Goal: Task Accomplishment & Management: Manage account settings

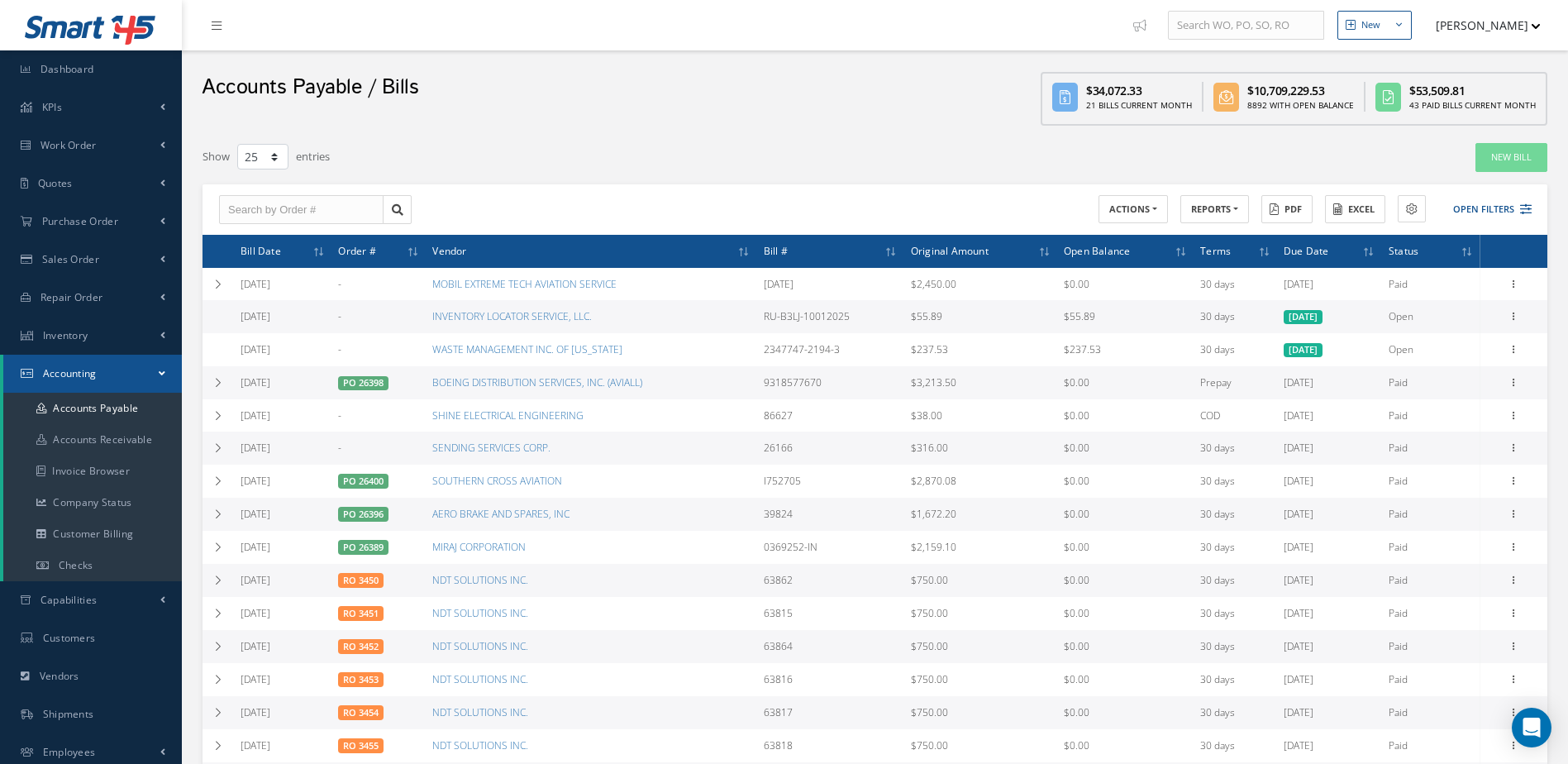
select select "25"
click at [117, 332] on link "Inventory" at bounding box center [91, 336] width 182 height 38
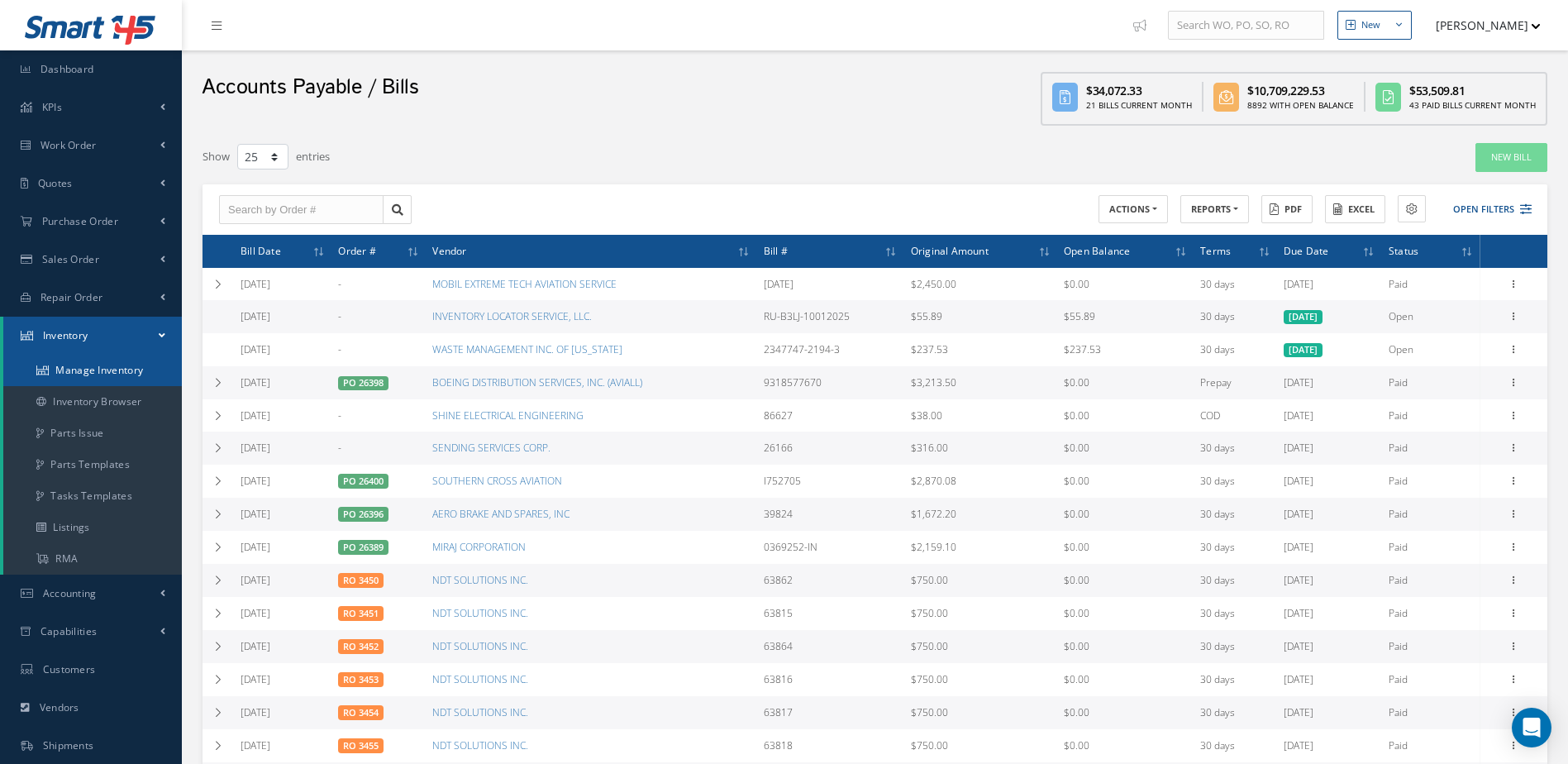
click at [112, 368] on link "Manage Inventory" at bounding box center [92, 370] width 178 height 32
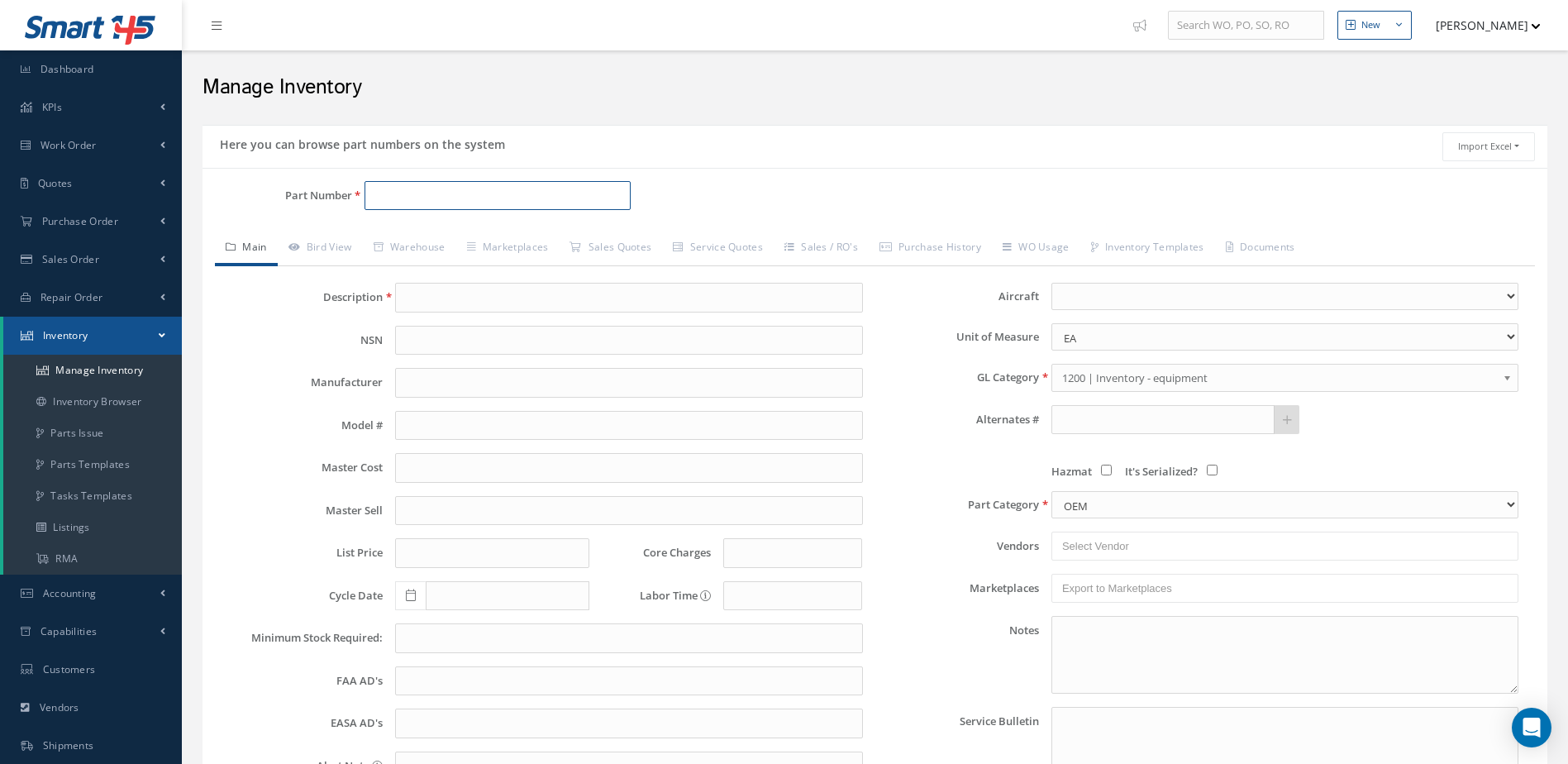
click at [450, 192] on input "Part Number" at bounding box center [498, 196] width 267 height 30
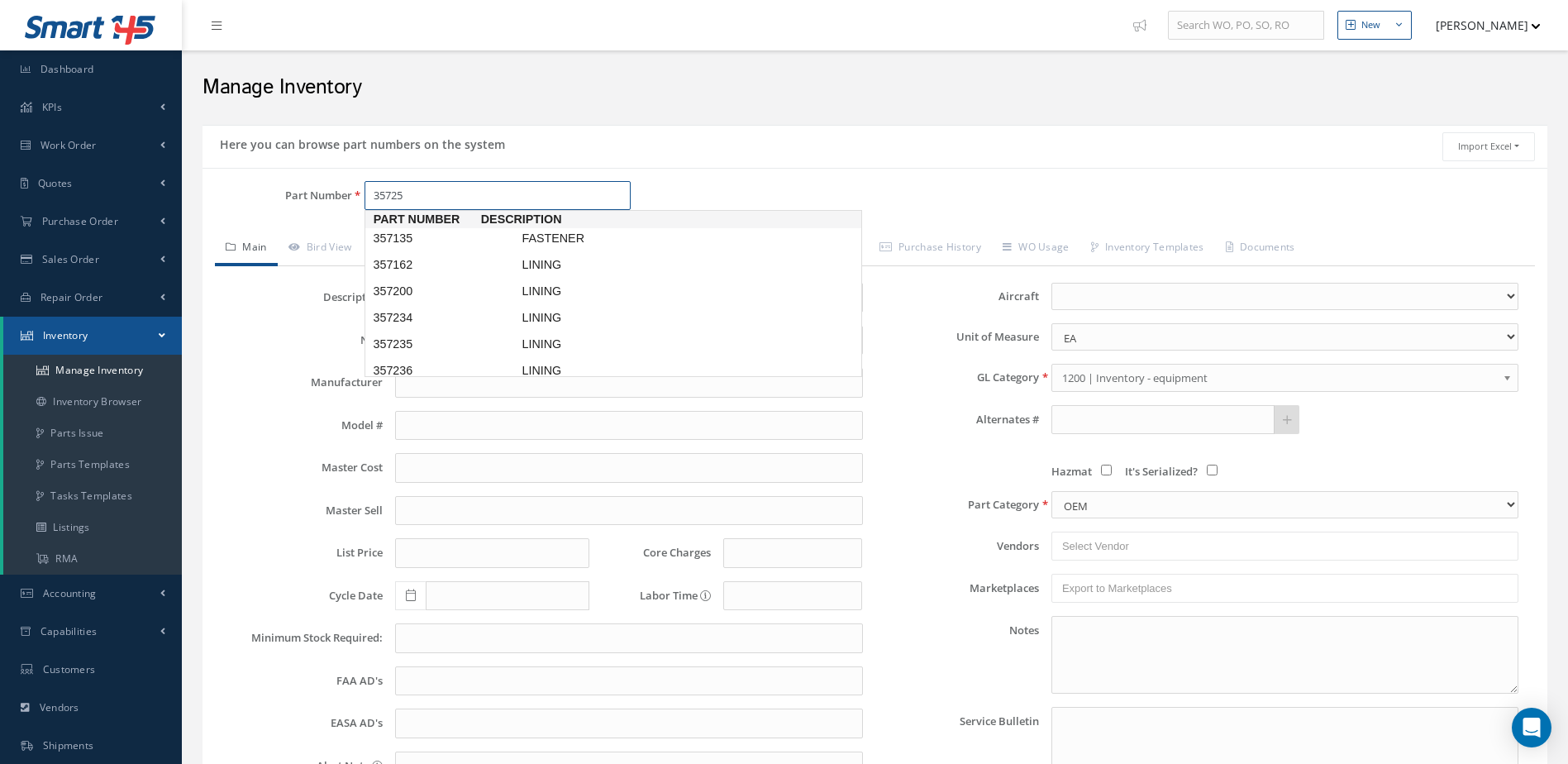
type input "357257"
click at [556, 238] on span "LINING" at bounding box center [642, 238] width 248 height 17
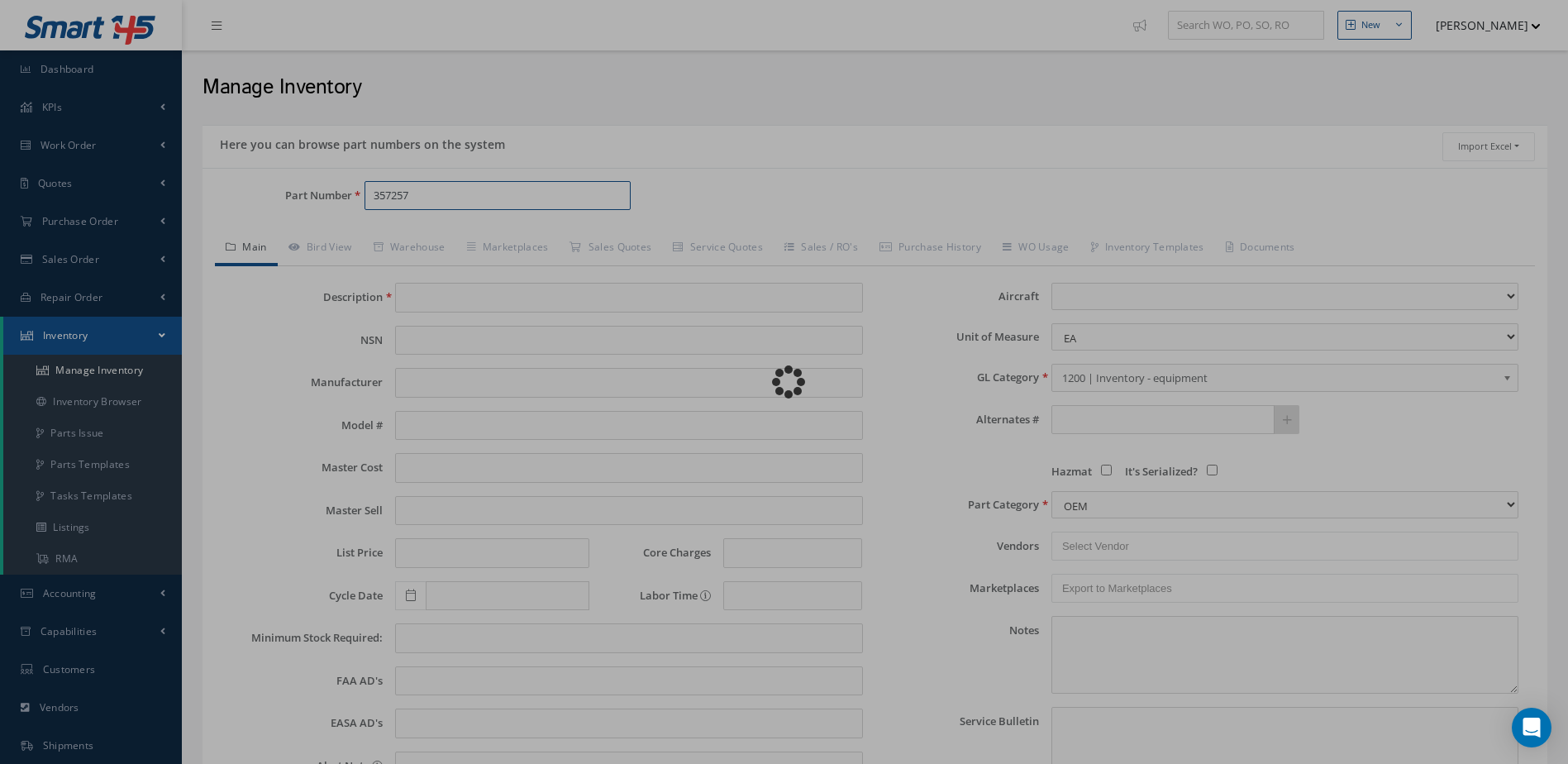
type input "LINING"
type input "32.49"
type input "40.61"
type input "48.73"
type input "0.00"
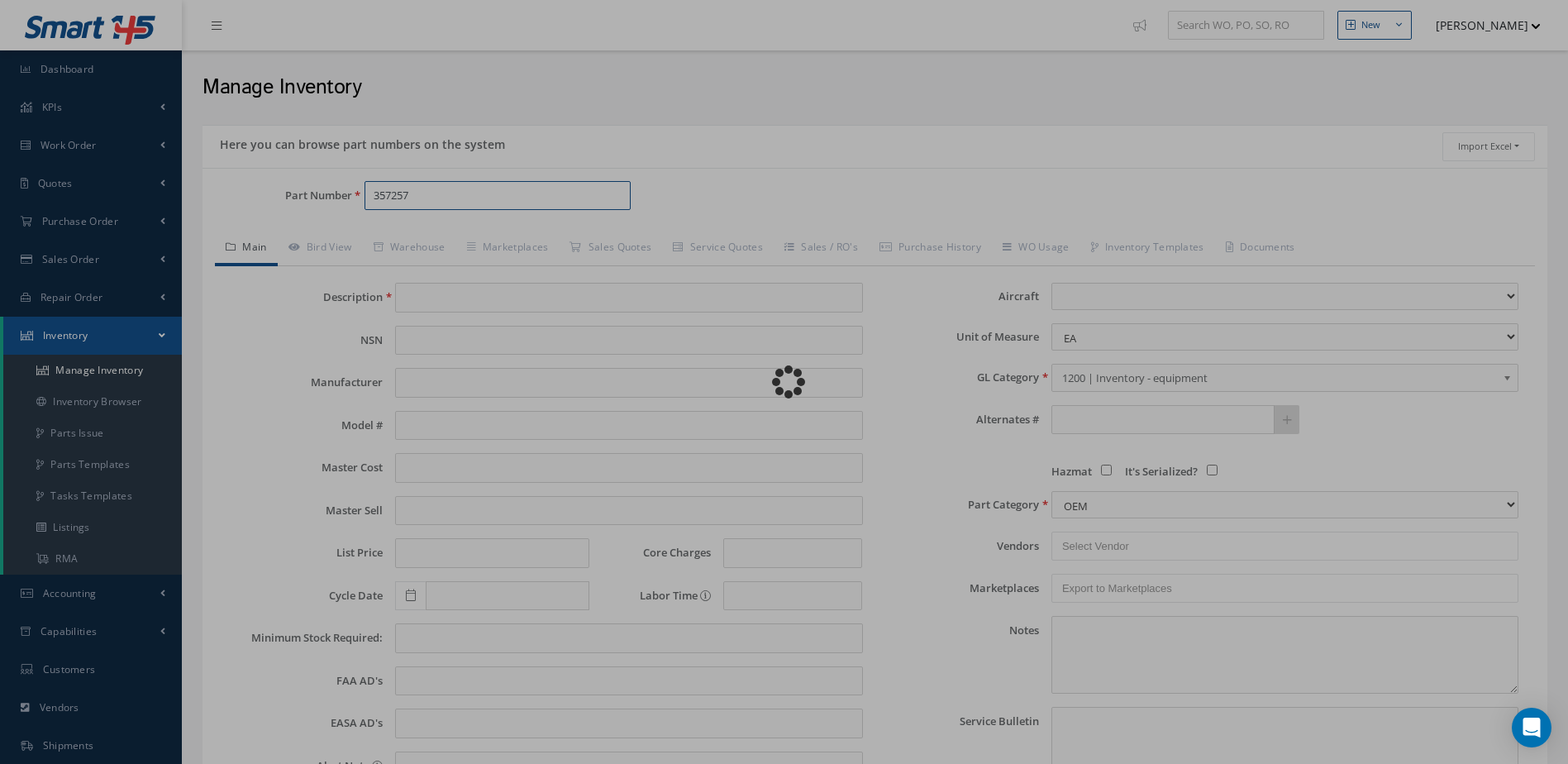
select select
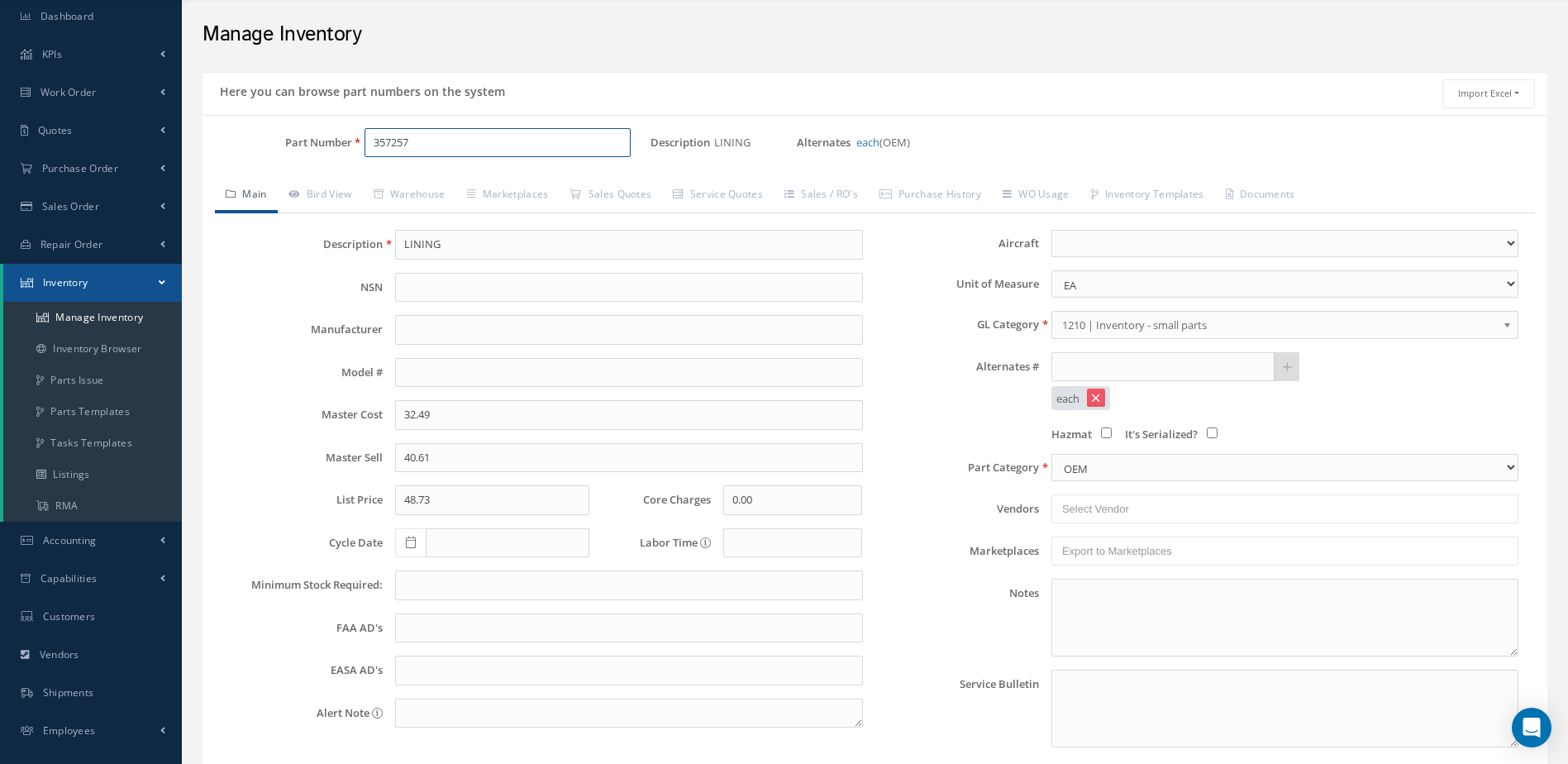
scroll to position [83, 0]
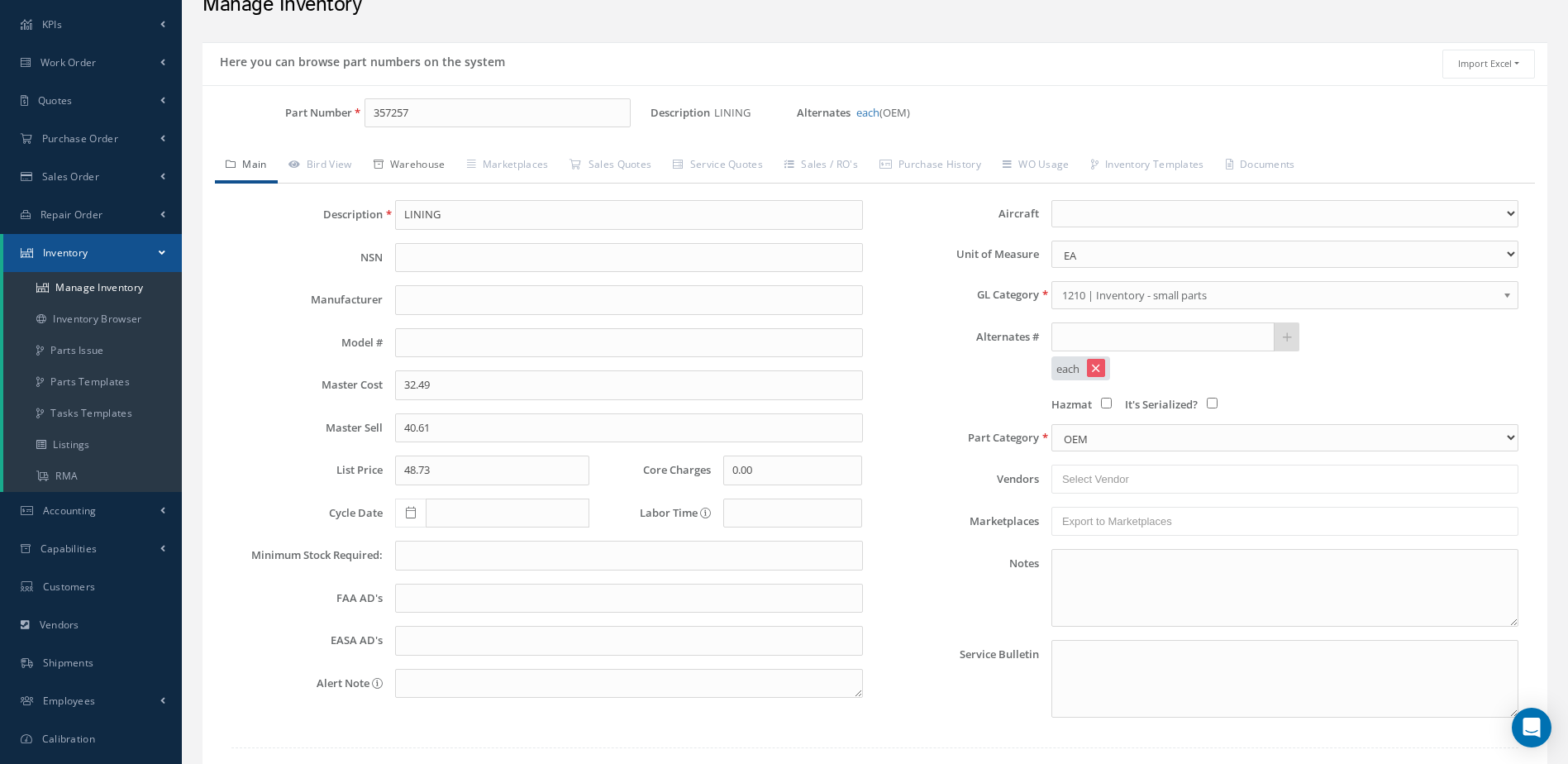
click at [430, 163] on link "Warehouse" at bounding box center [409, 166] width 93 height 35
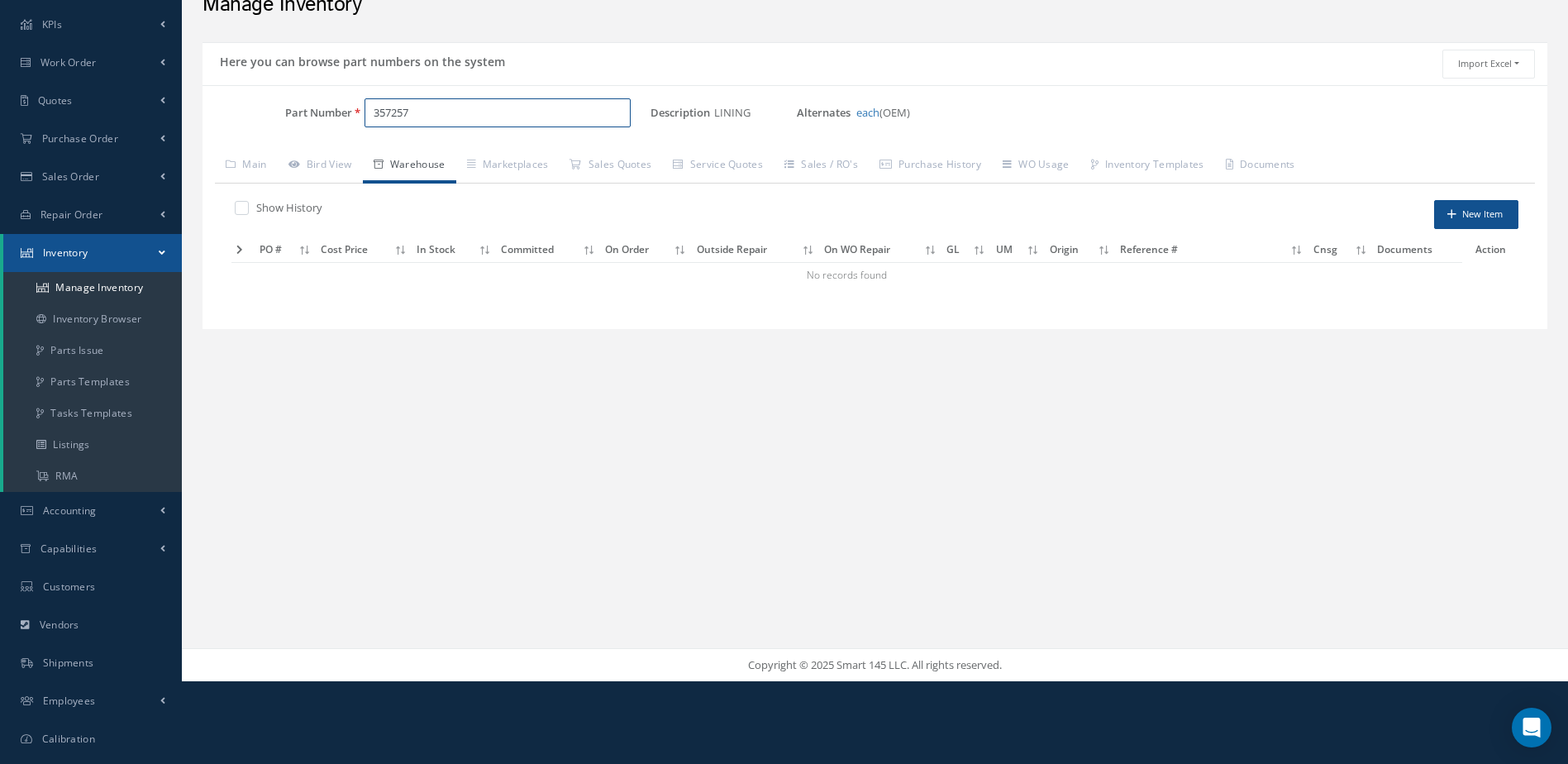
click at [390, 117] on input "357257" at bounding box center [498, 113] width 267 height 30
click at [505, 102] on input "7377257" at bounding box center [498, 113] width 267 height 30
type input "7"
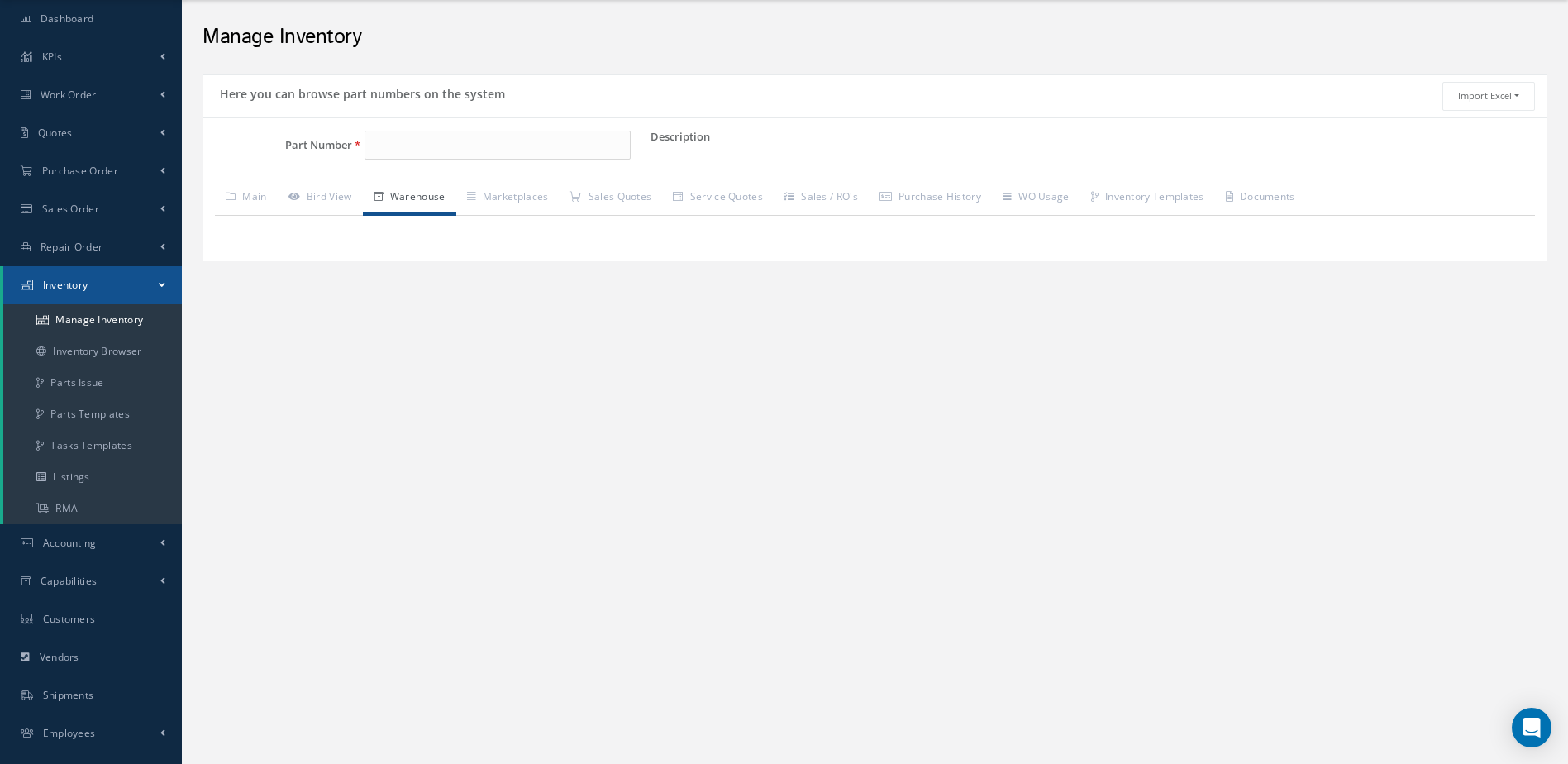
scroll to position [153, 0]
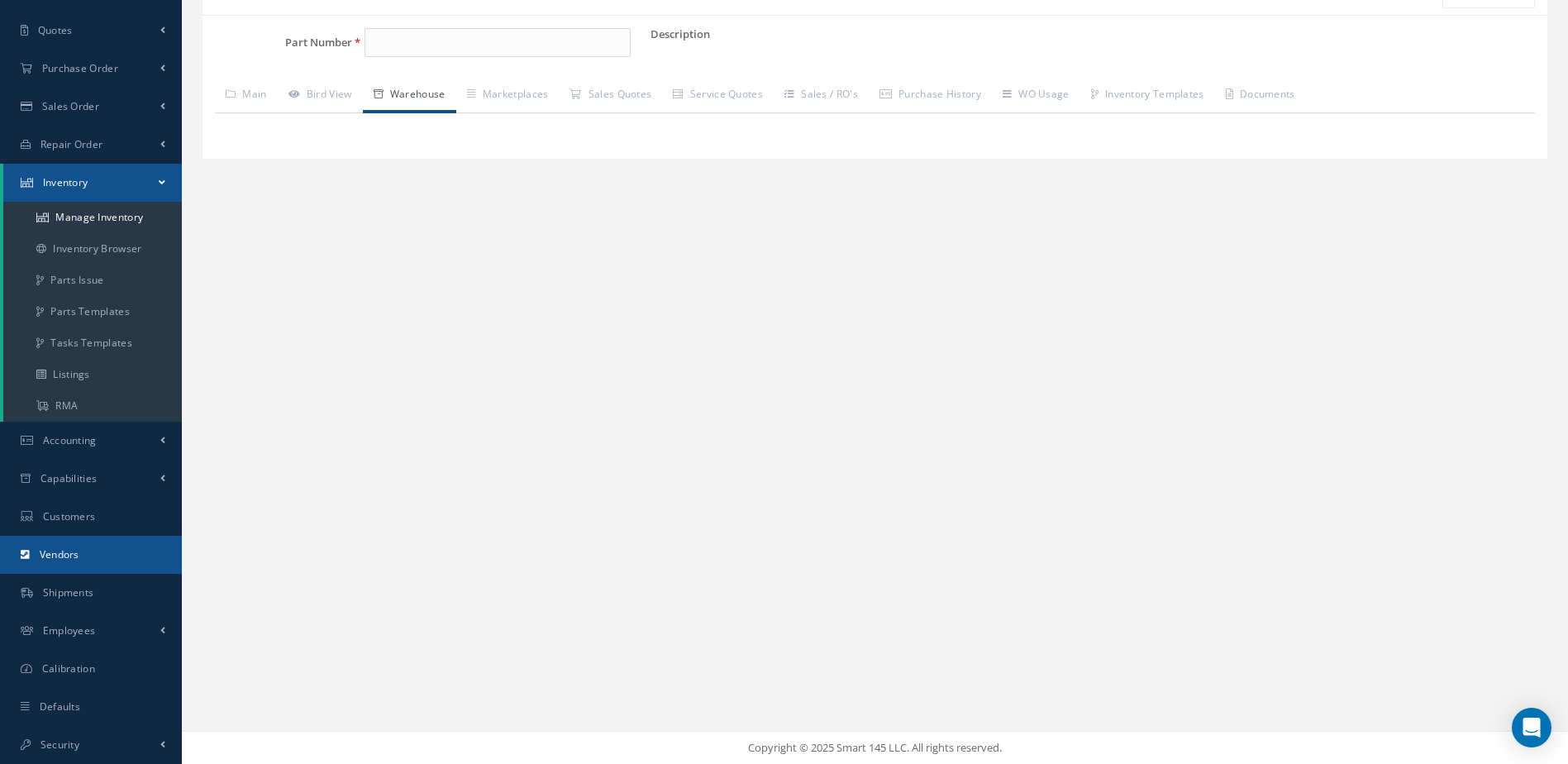
click at [116, 551] on link "Vendors" at bounding box center [91, 555] width 182 height 38
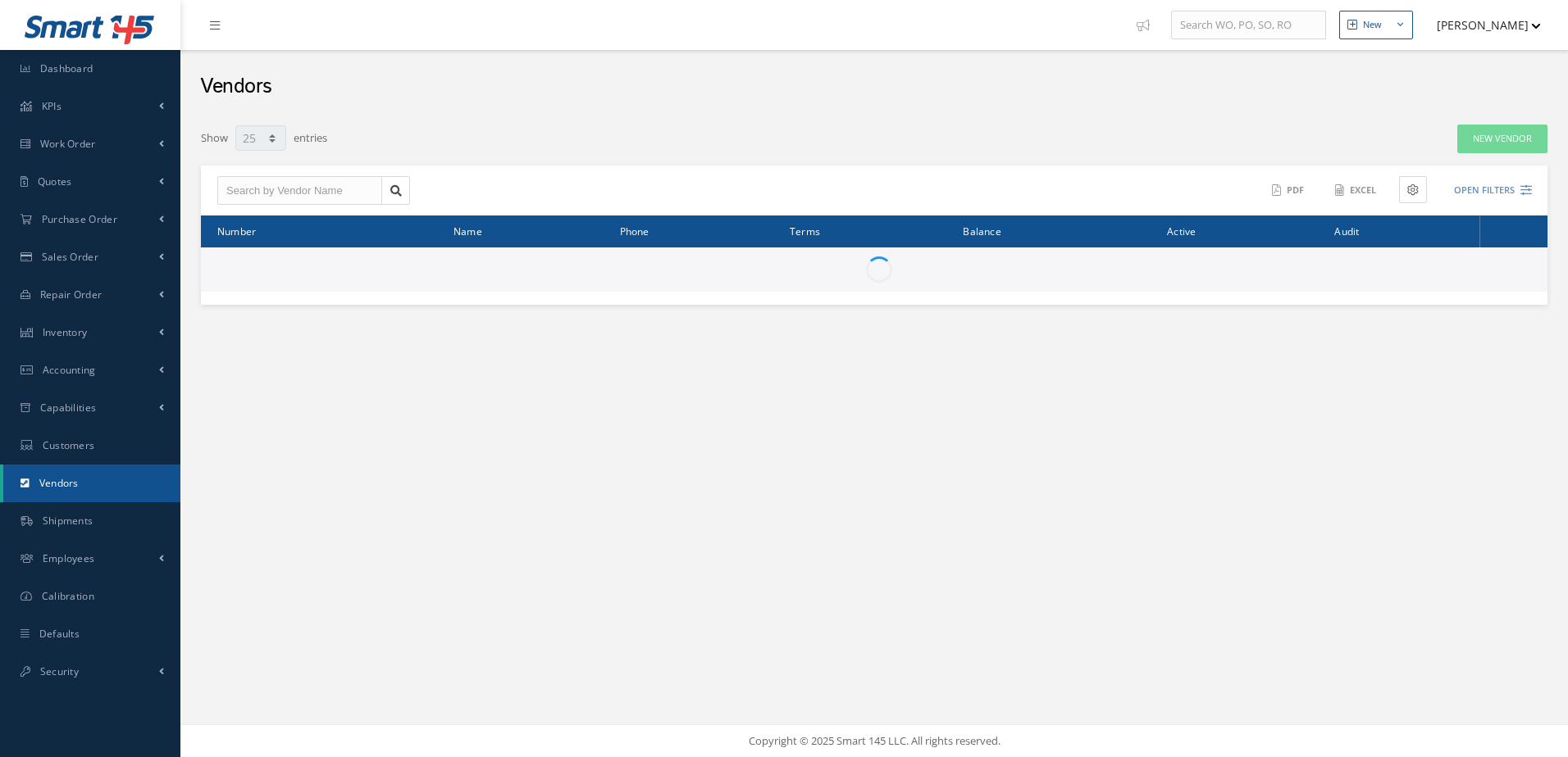
select select "25"
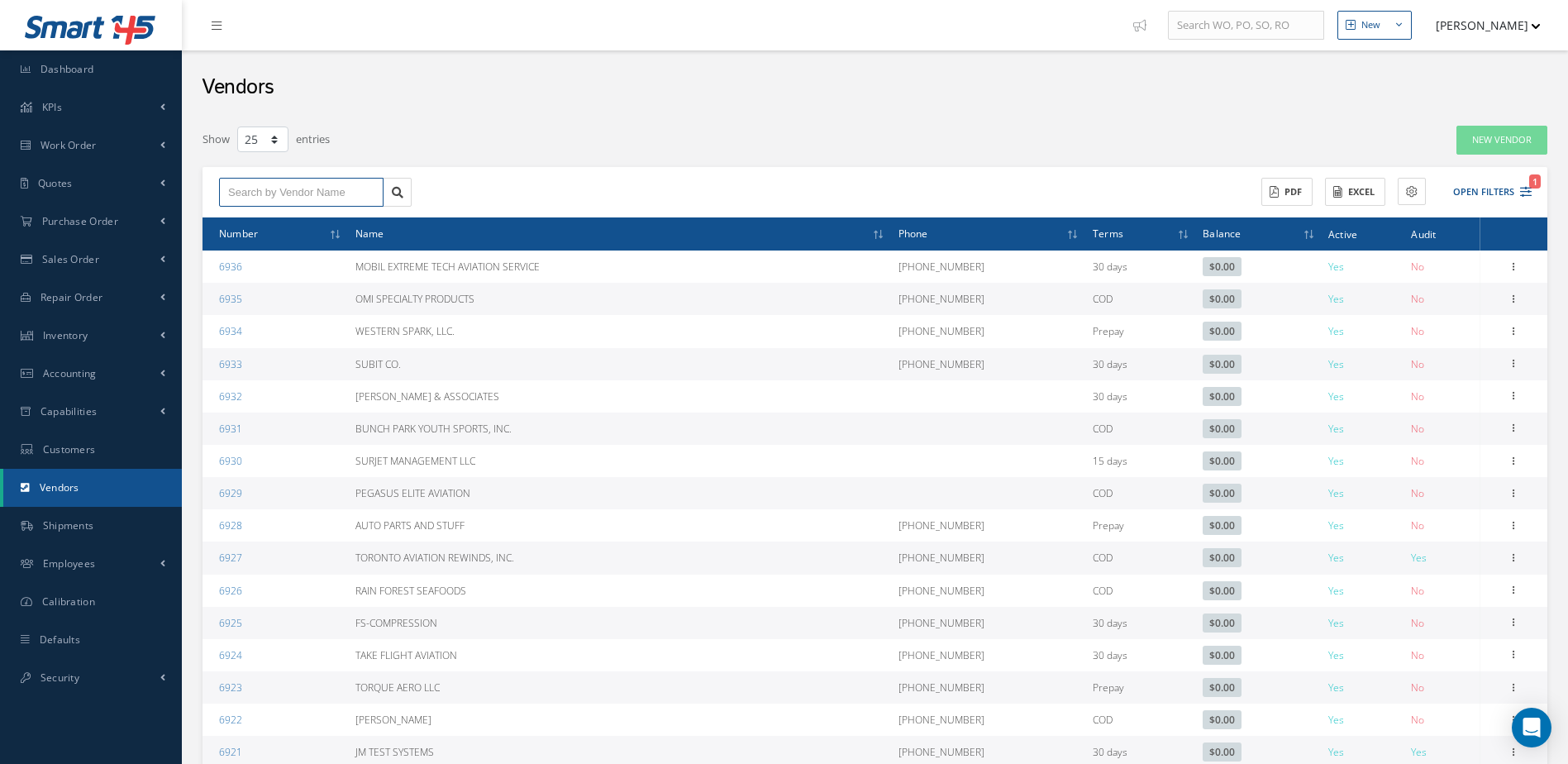
click at [295, 196] on input "text" at bounding box center [301, 192] width 165 height 30
click at [316, 220] on span "MOBIL EXTREME TECH AVIATION SERVICE" at bounding box center [284, 230] width 111 height 28
type input "MOBIL EXTREME TECH AVIATION SERVICE"
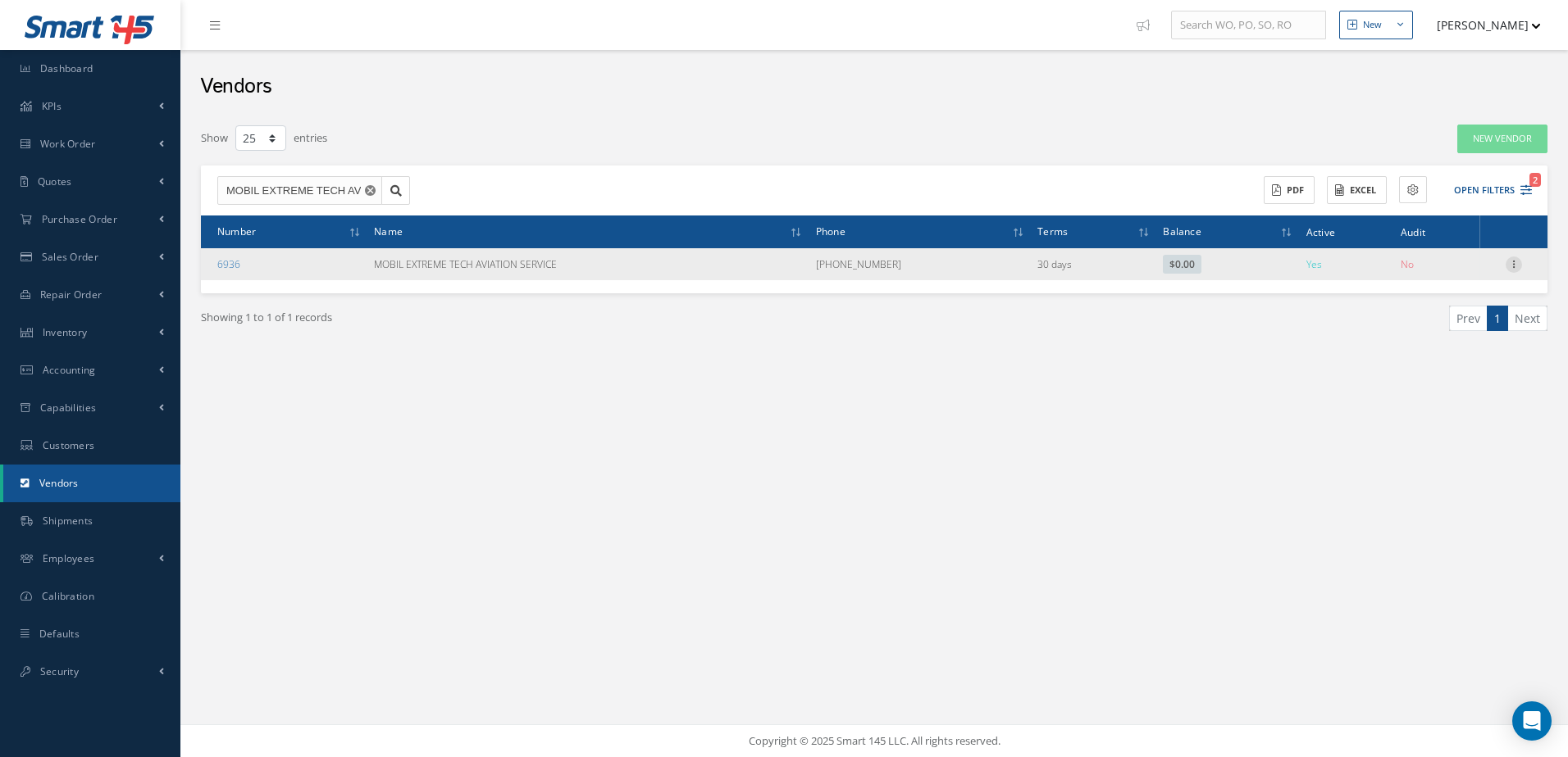
click at [1515, 260] on icon at bounding box center [1513, 262] width 16 height 13
click at [1455, 292] on link "Edit" at bounding box center [1438, 296] width 130 height 21
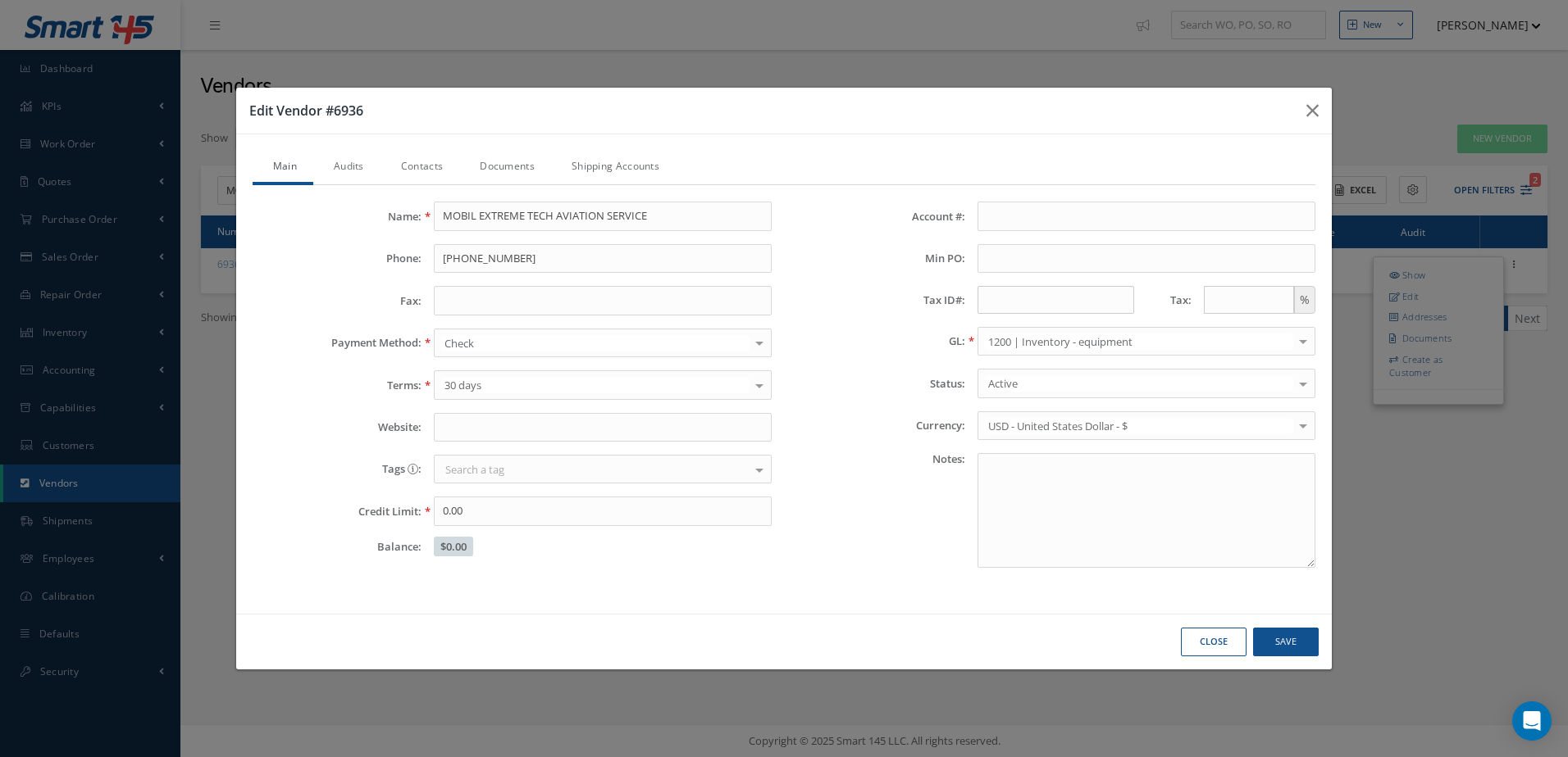
click at [424, 165] on link "Contacts" at bounding box center [419, 168] width 79 height 35
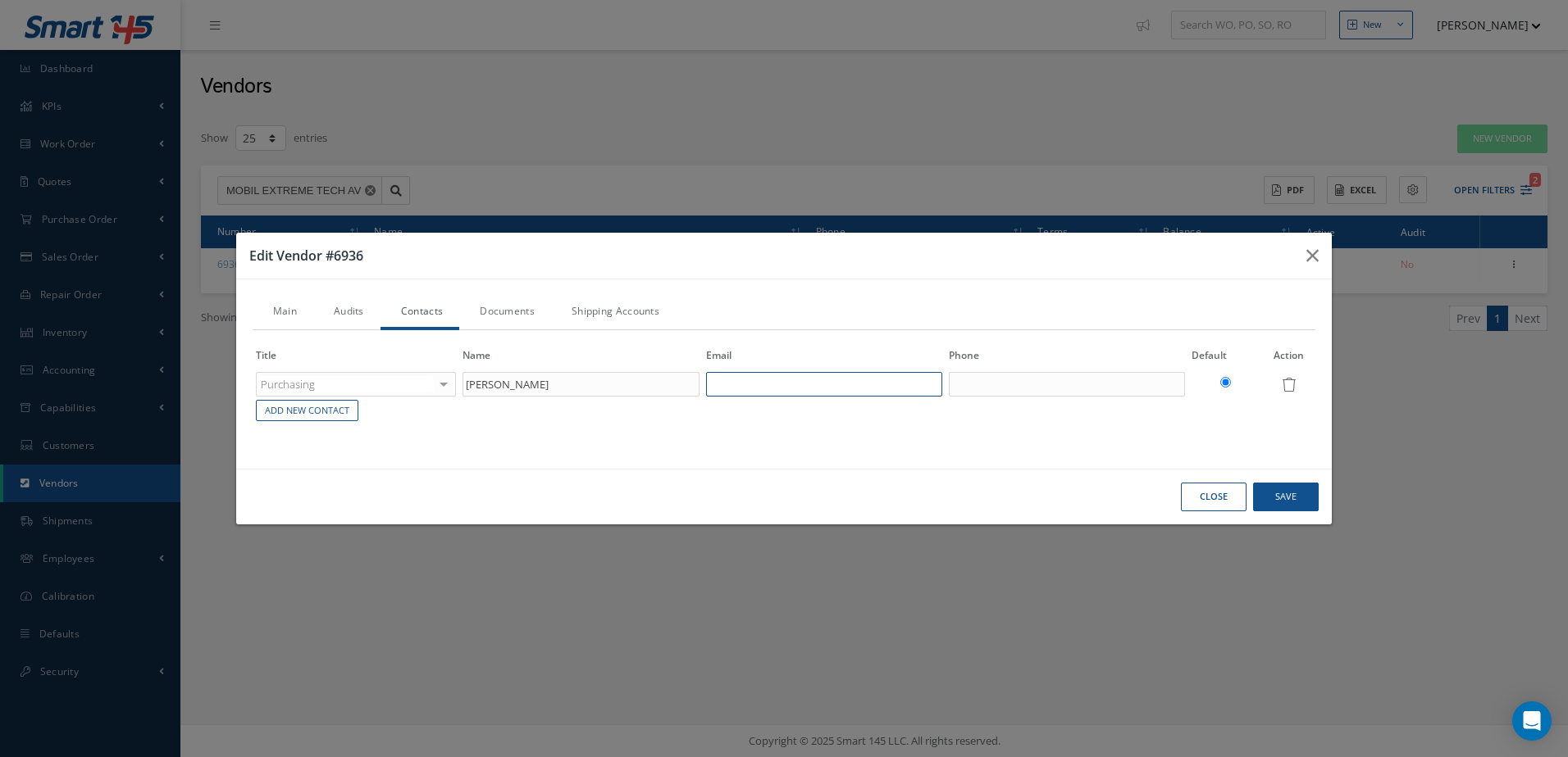
click at [760, 379] on input "text" at bounding box center [823, 384] width 236 height 25
type input "K"
type input "[EMAIL_ADDRESS][DOMAIN_NAME]"
click at [1037, 396] on input "text" at bounding box center [1067, 384] width 236 height 25
type input "[PHONE_NUMBER]"
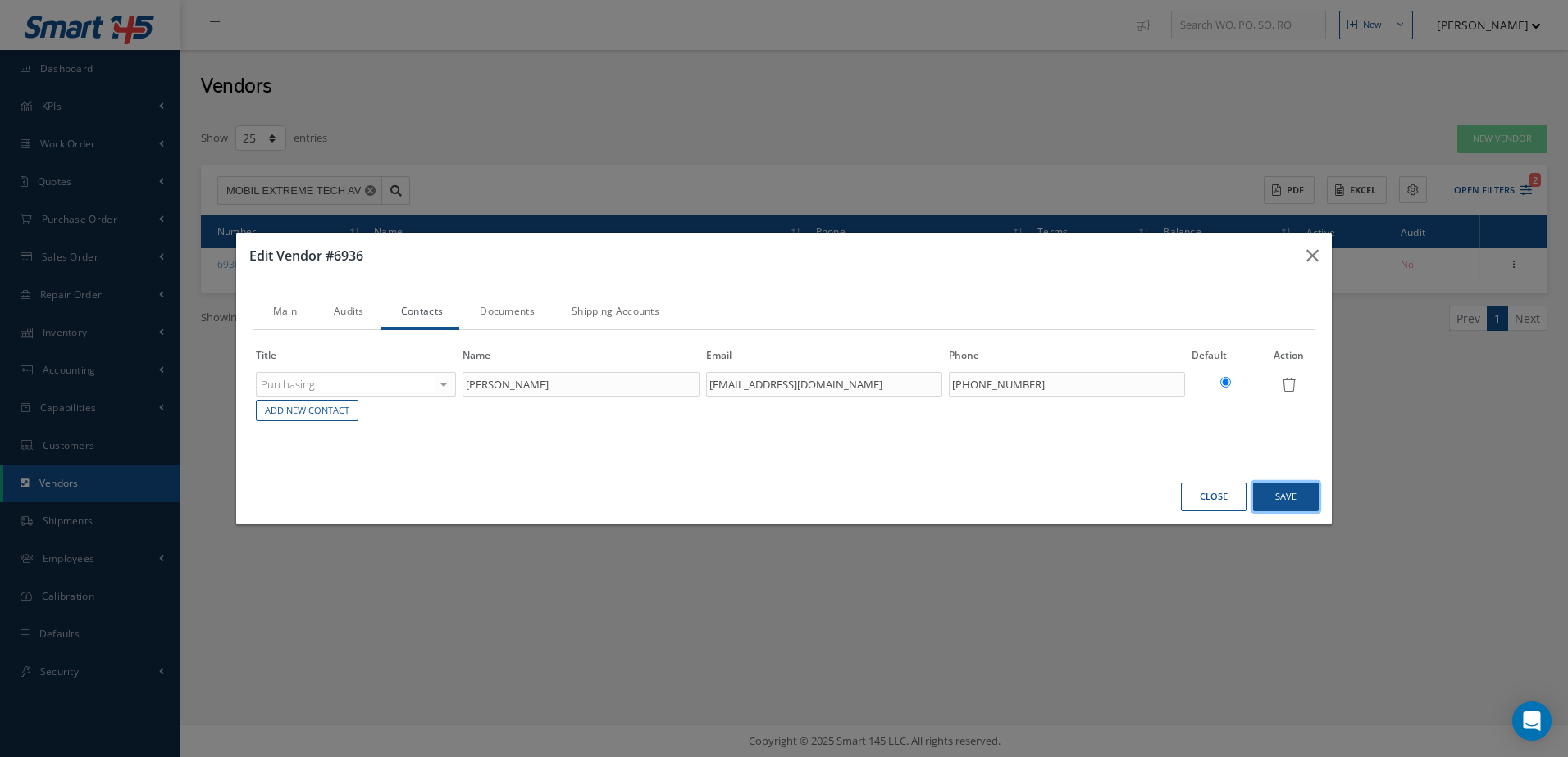
click at [1299, 498] on button "Save" at bounding box center [1285, 497] width 65 height 29
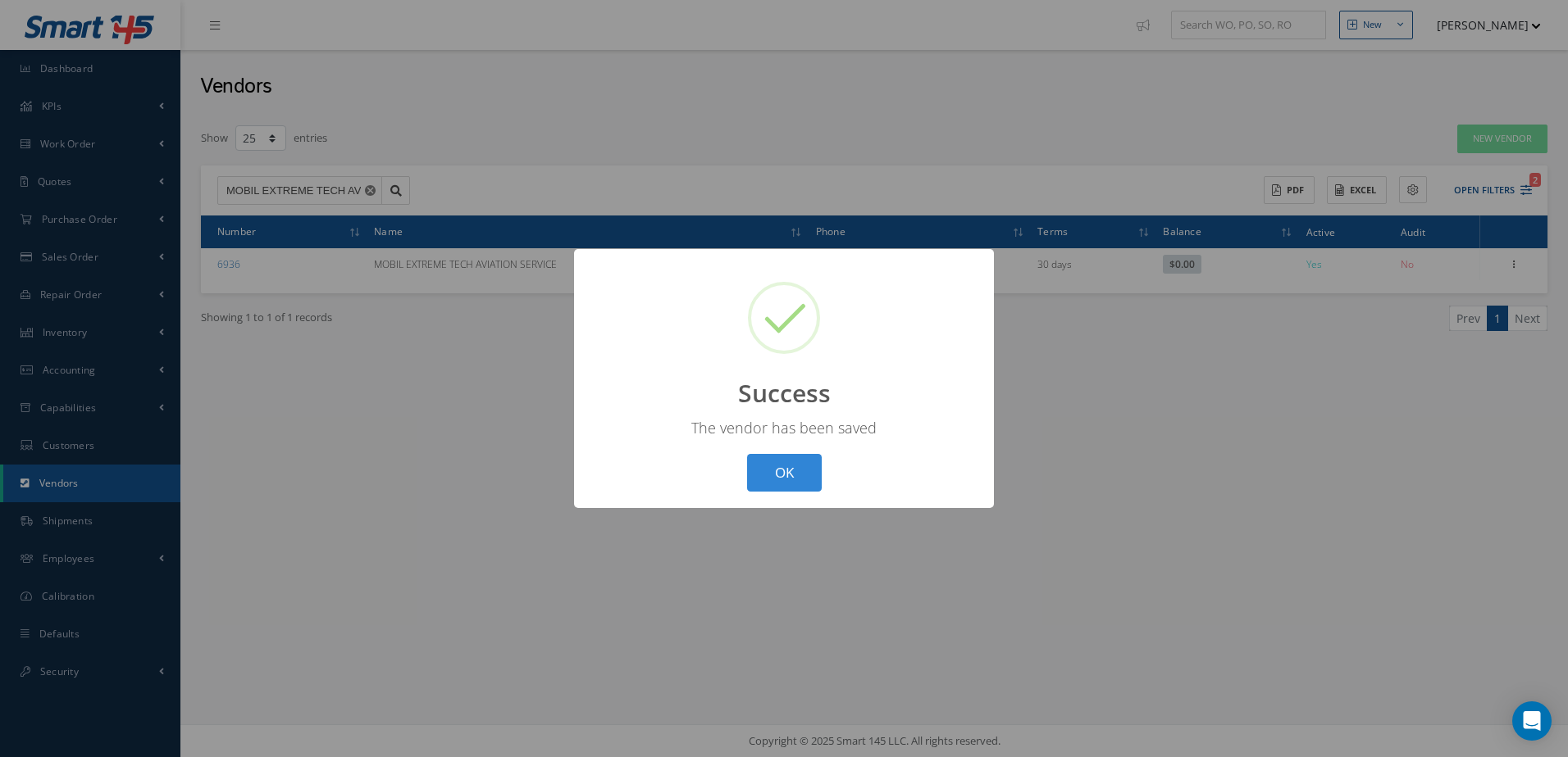
click at [823, 478] on div "OK Cancel" at bounding box center [784, 472] width 84 height 38
click at [790, 475] on button "OK" at bounding box center [784, 472] width 75 height 38
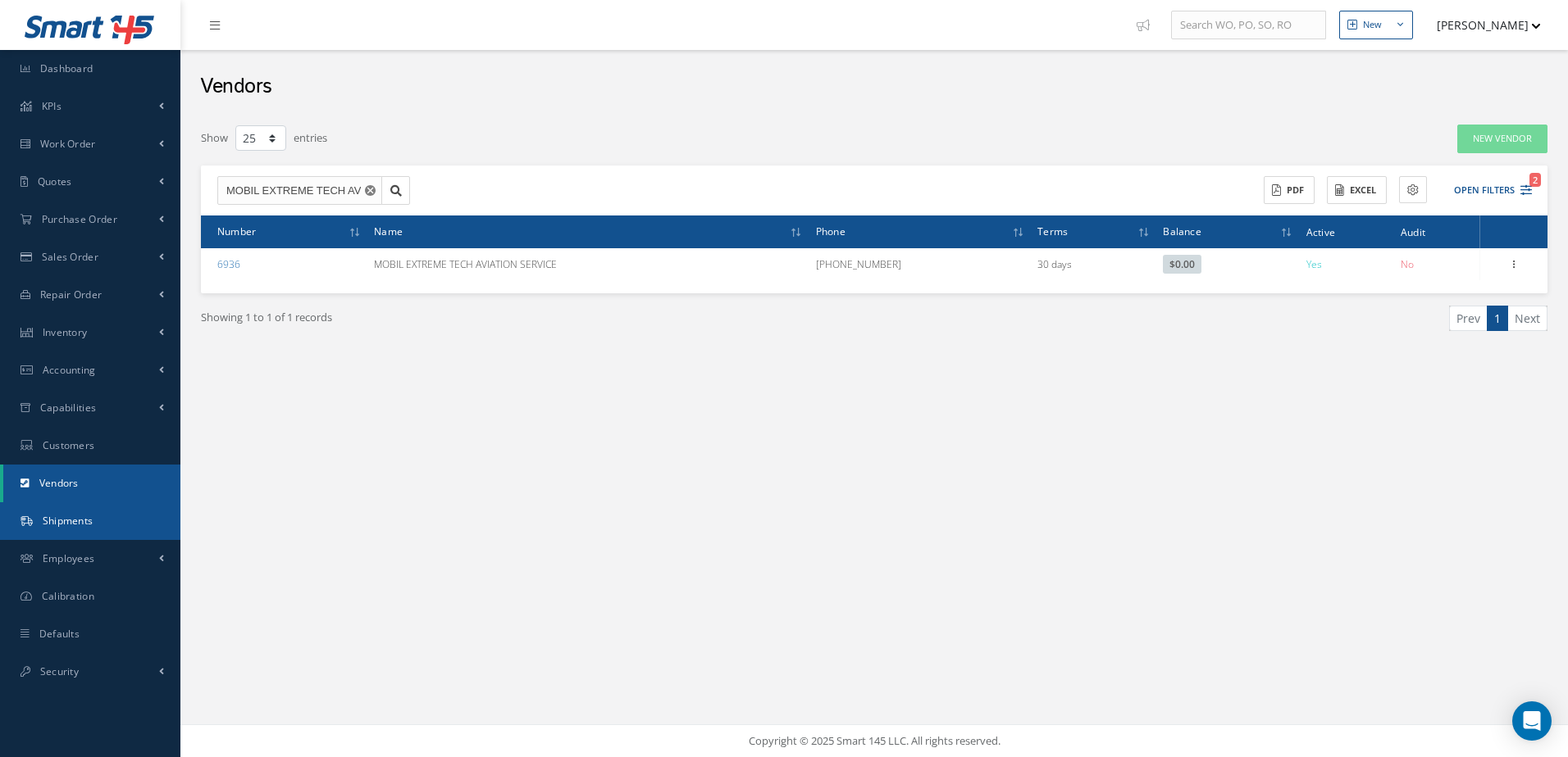
click at [125, 520] on link "Shipments" at bounding box center [90, 521] width 180 height 38
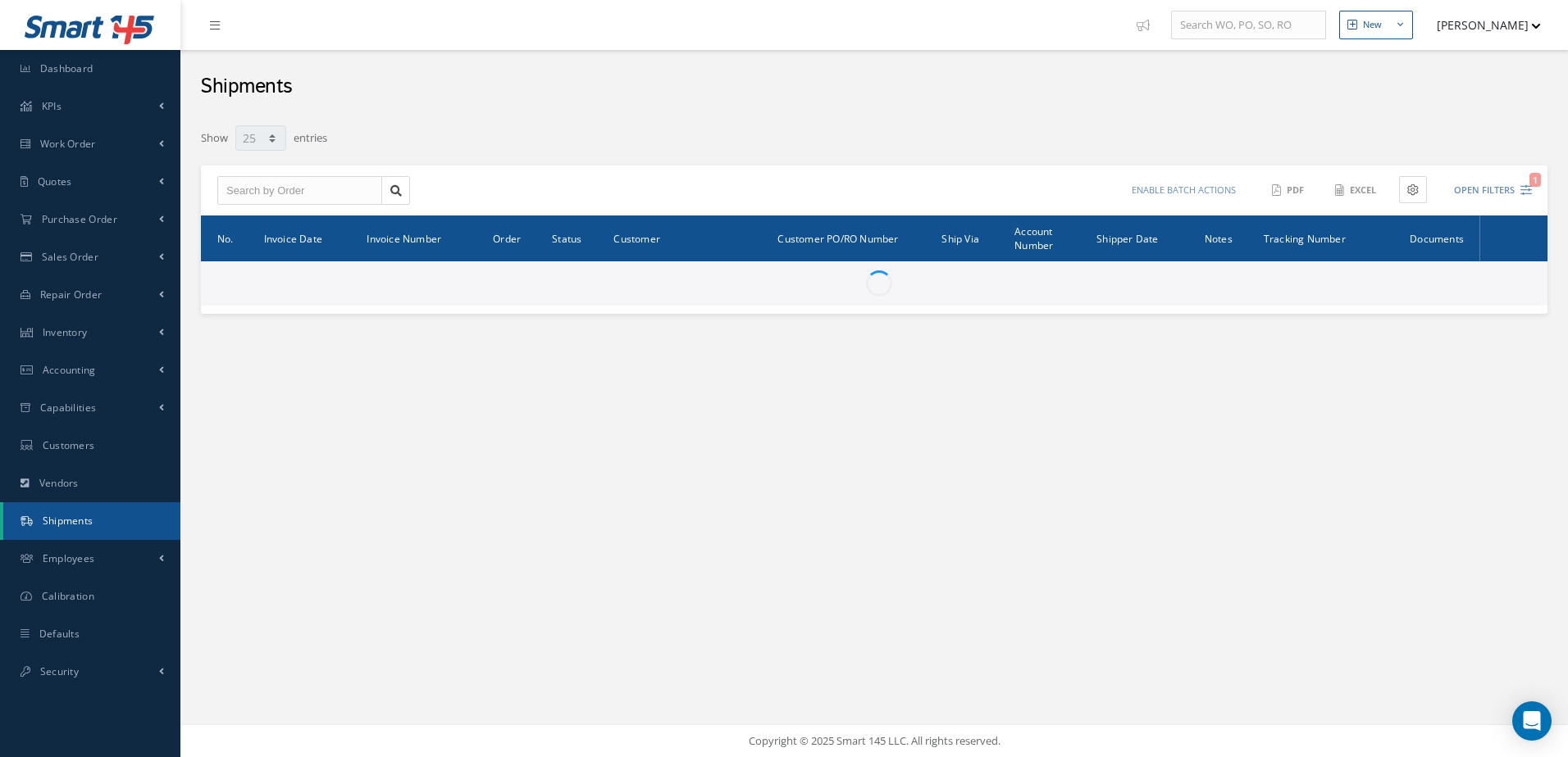
select select "25"
click at [95, 480] on link "Vendors" at bounding box center [90, 483] width 180 height 38
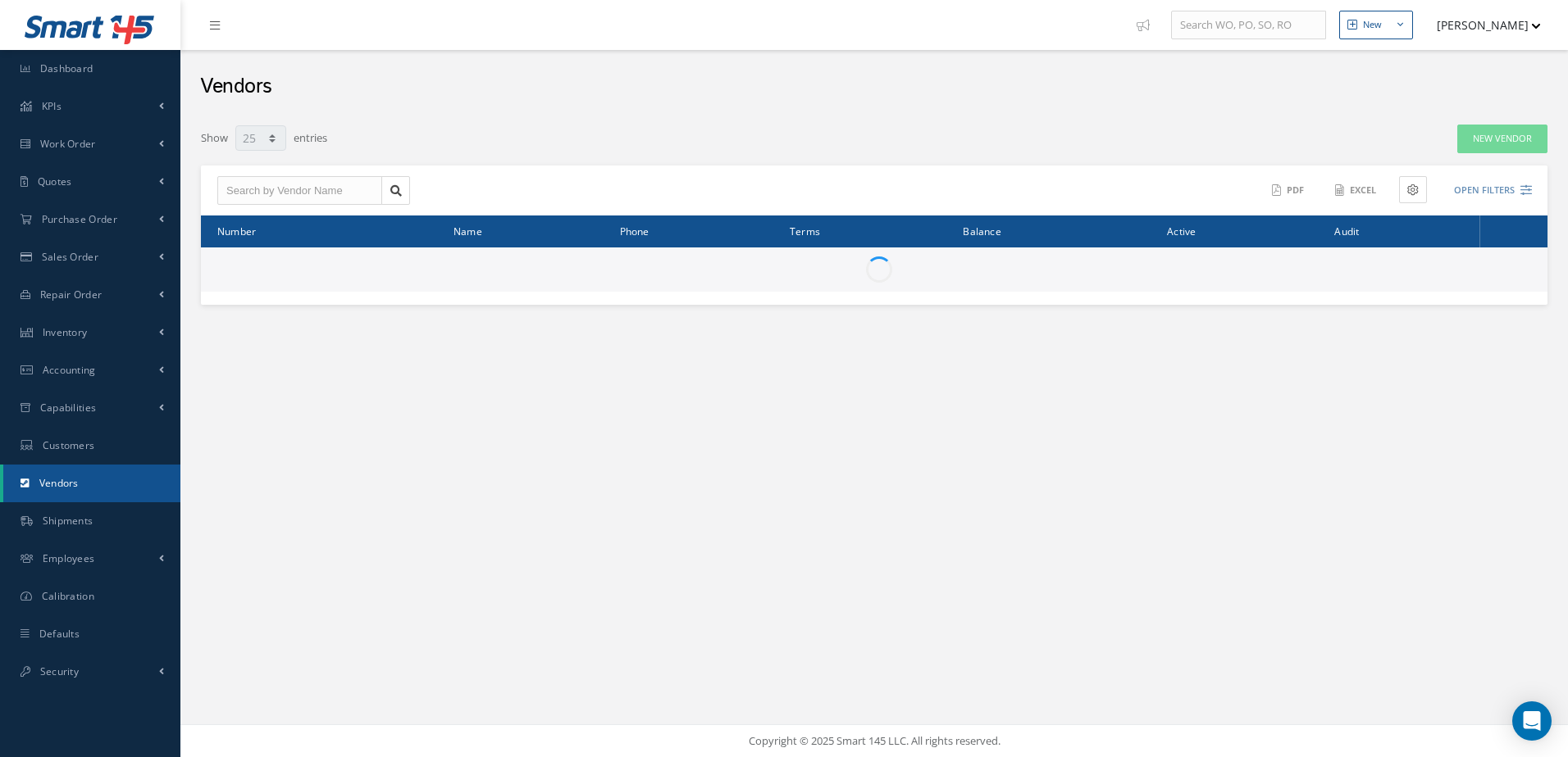
select select "25"
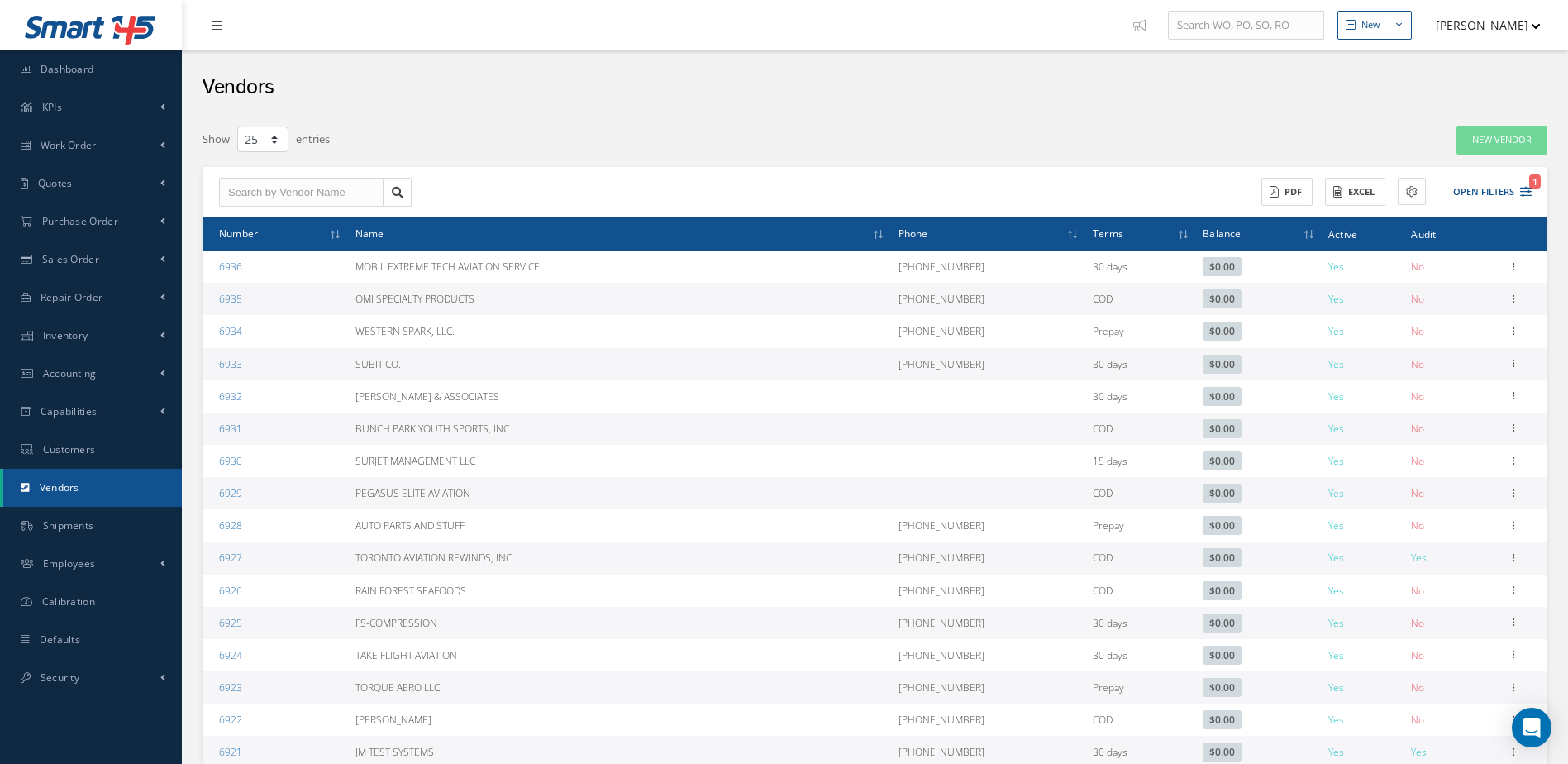
click at [290, 207] on div "ACTIONS Receive Payments None No elements found. List is empty. Amount Received…" at bounding box center [875, 193] width 1345 height 51
click at [298, 184] on input "text" at bounding box center [301, 192] width 165 height 30
type input "kirkland"
click at [105, 478] on link "Vendors" at bounding box center [92, 488] width 178 height 38
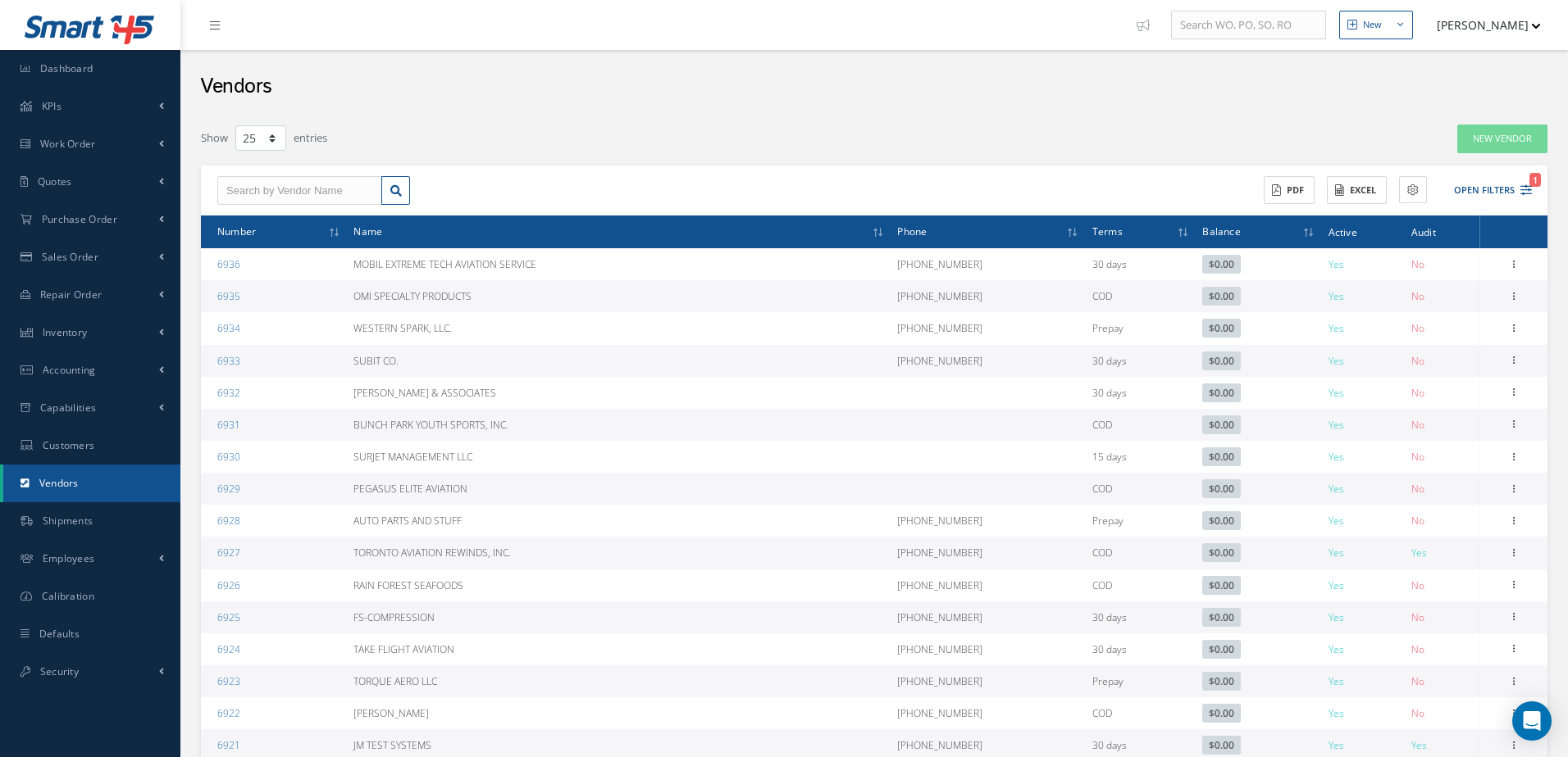
select select "25"
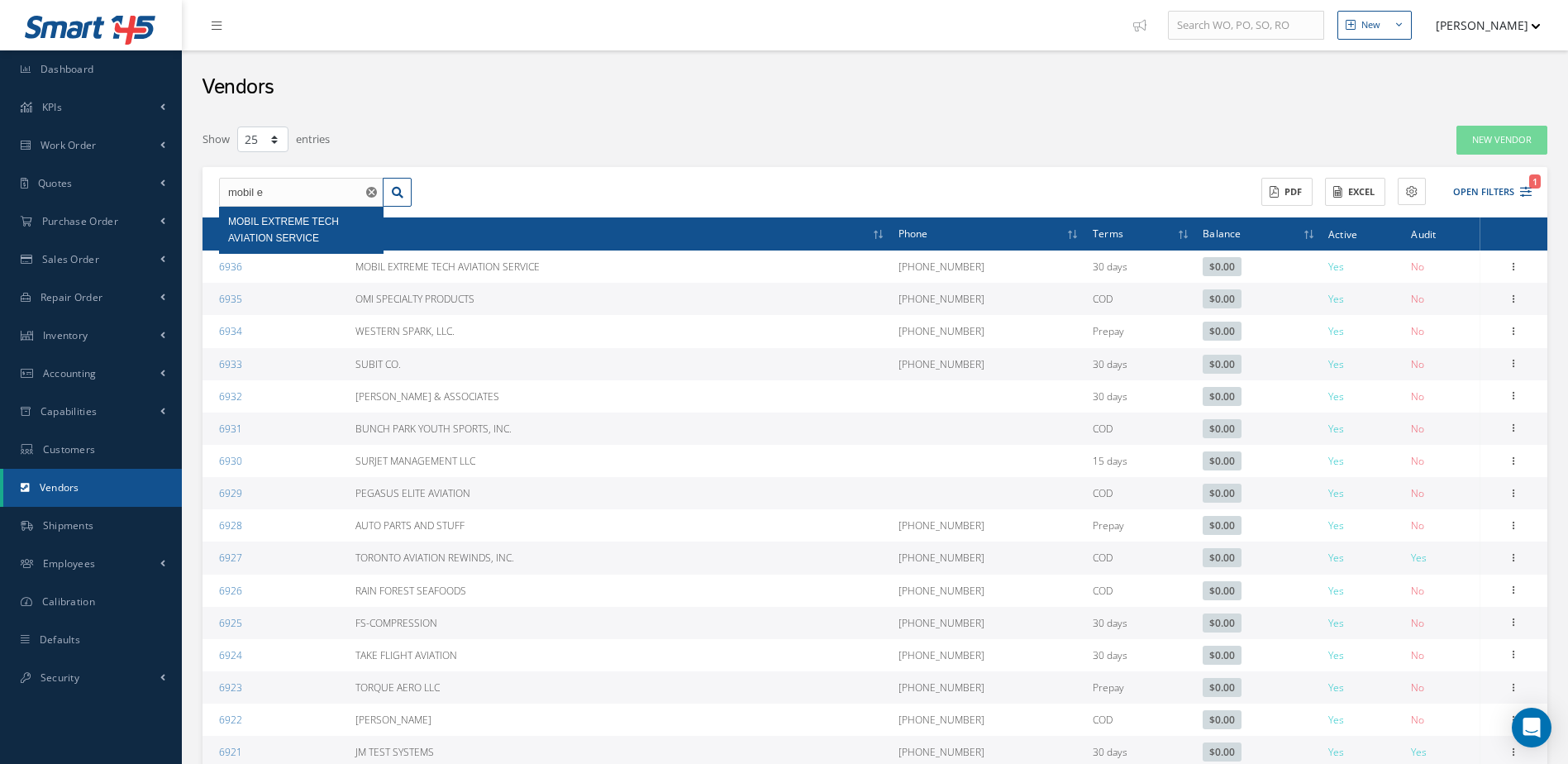
click at [323, 231] on div "MOBIL EXTREME TECH AVIATION SERVICE" at bounding box center [301, 230] width 146 height 33
type input "MOBIL EXTREME TECH AVIATION SERVICE"
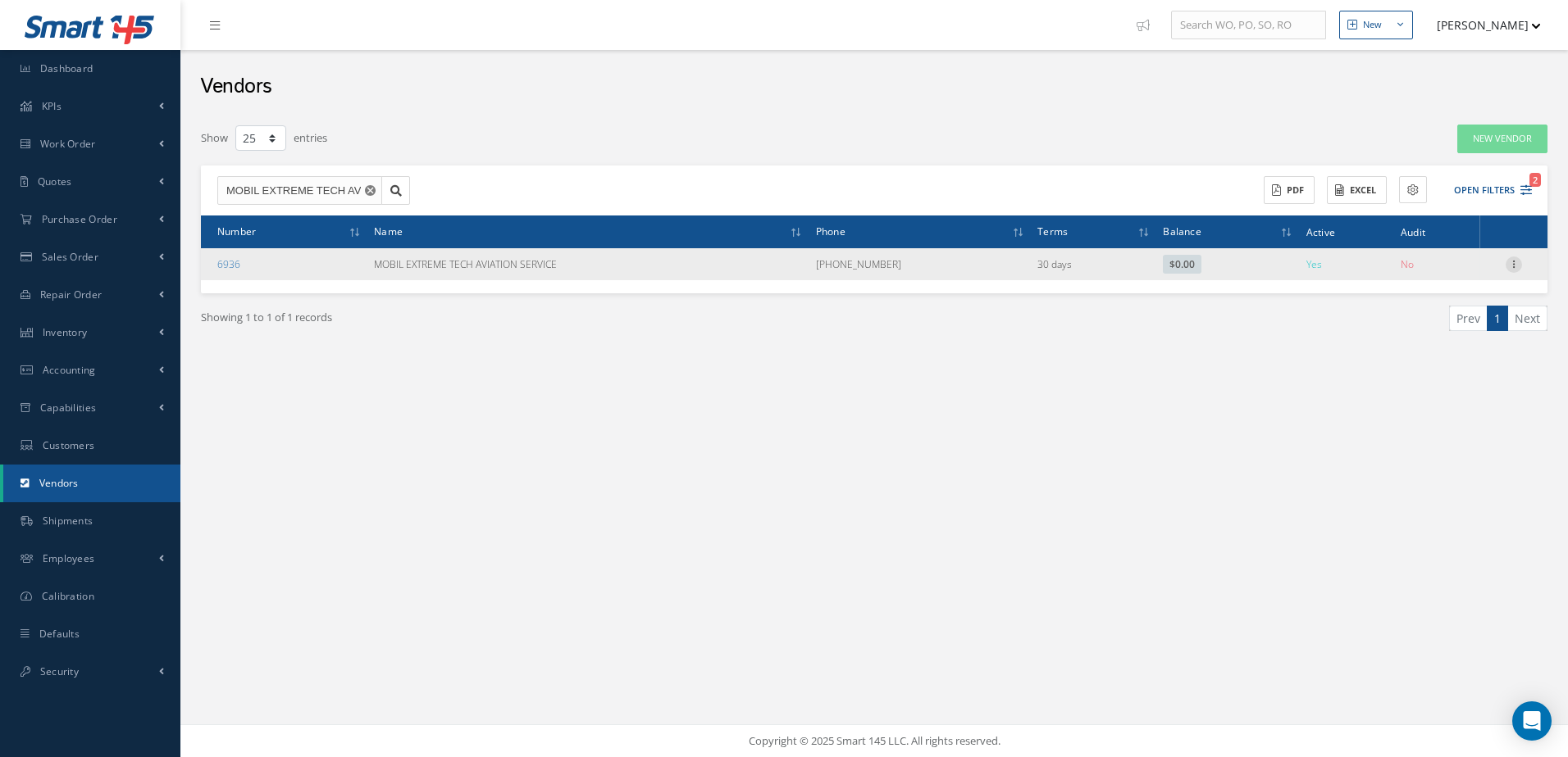
click at [1514, 260] on icon at bounding box center [1513, 262] width 16 height 13
click at [1462, 294] on link "Edit" at bounding box center [1438, 296] width 130 height 21
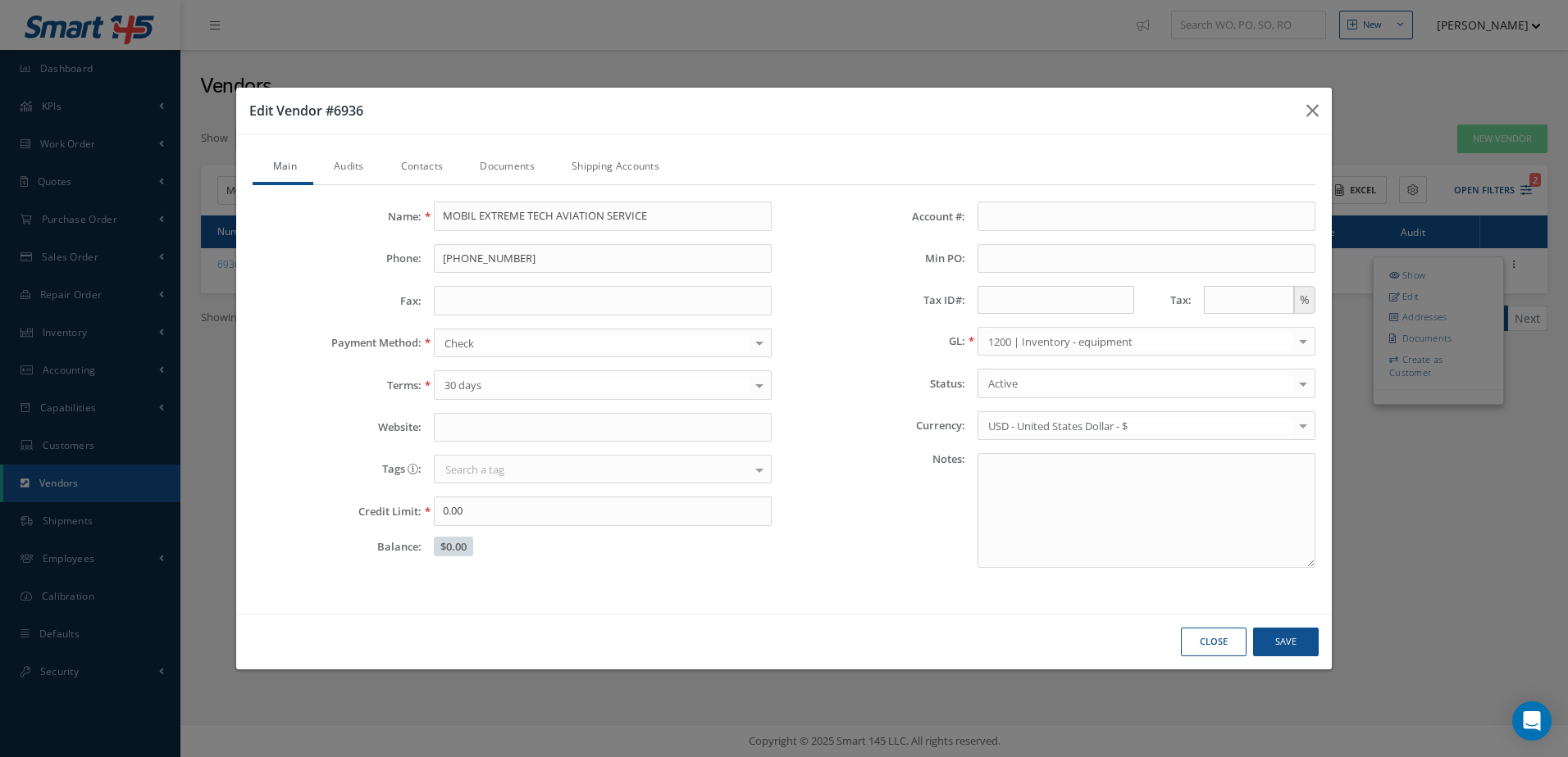
click at [418, 165] on link "Contacts" at bounding box center [419, 168] width 79 height 35
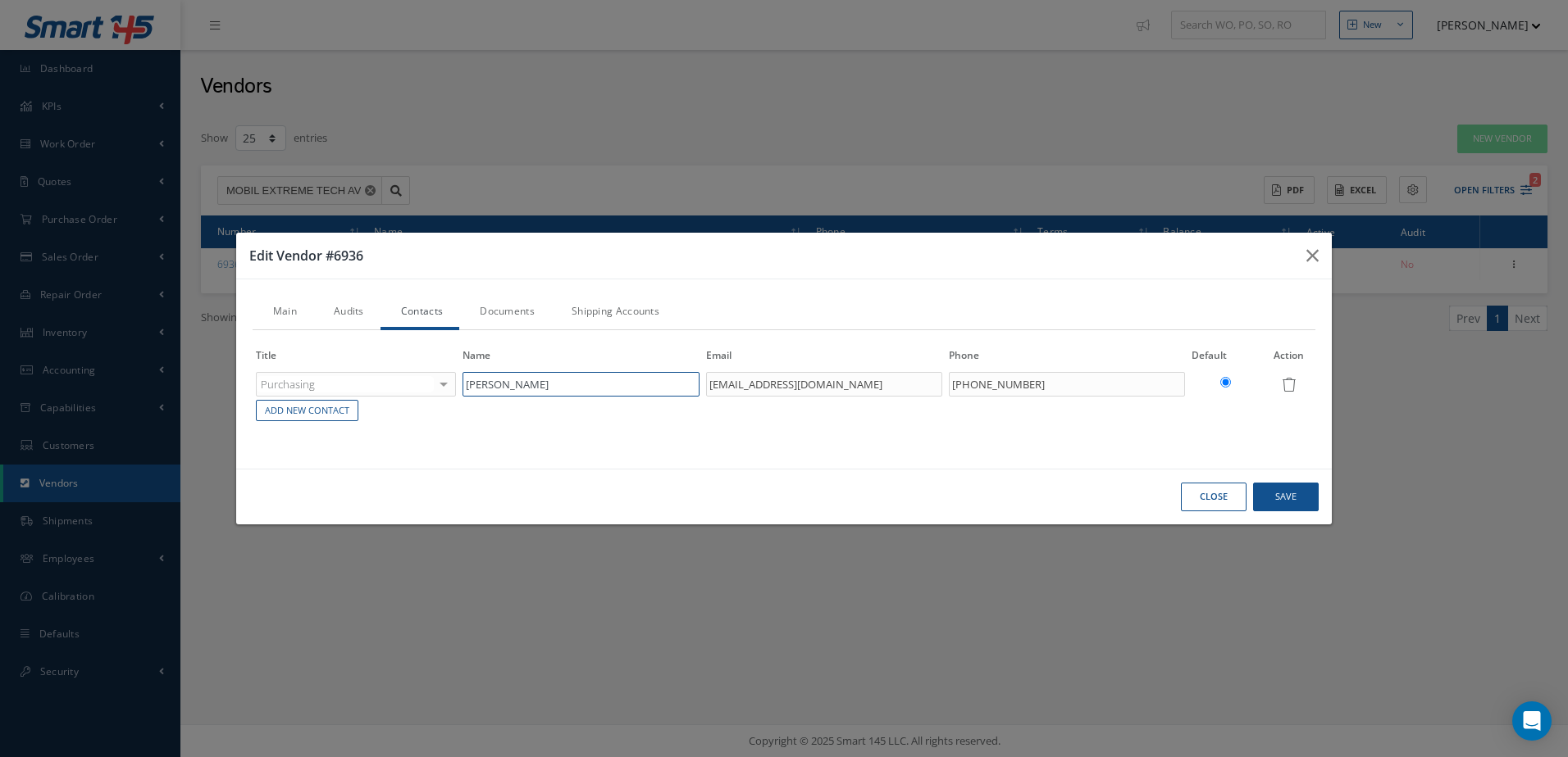
click at [557, 373] on input "[PERSON_NAME]" at bounding box center [580, 384] width 236 height 25
type input "[PERSON_NAME]"
click at [443, 385] on div "Purchasing Accounting Customer Service Purchasing Sales Shipping Repairs Invent…" at bounding box center [356, 384] width 200 height 25
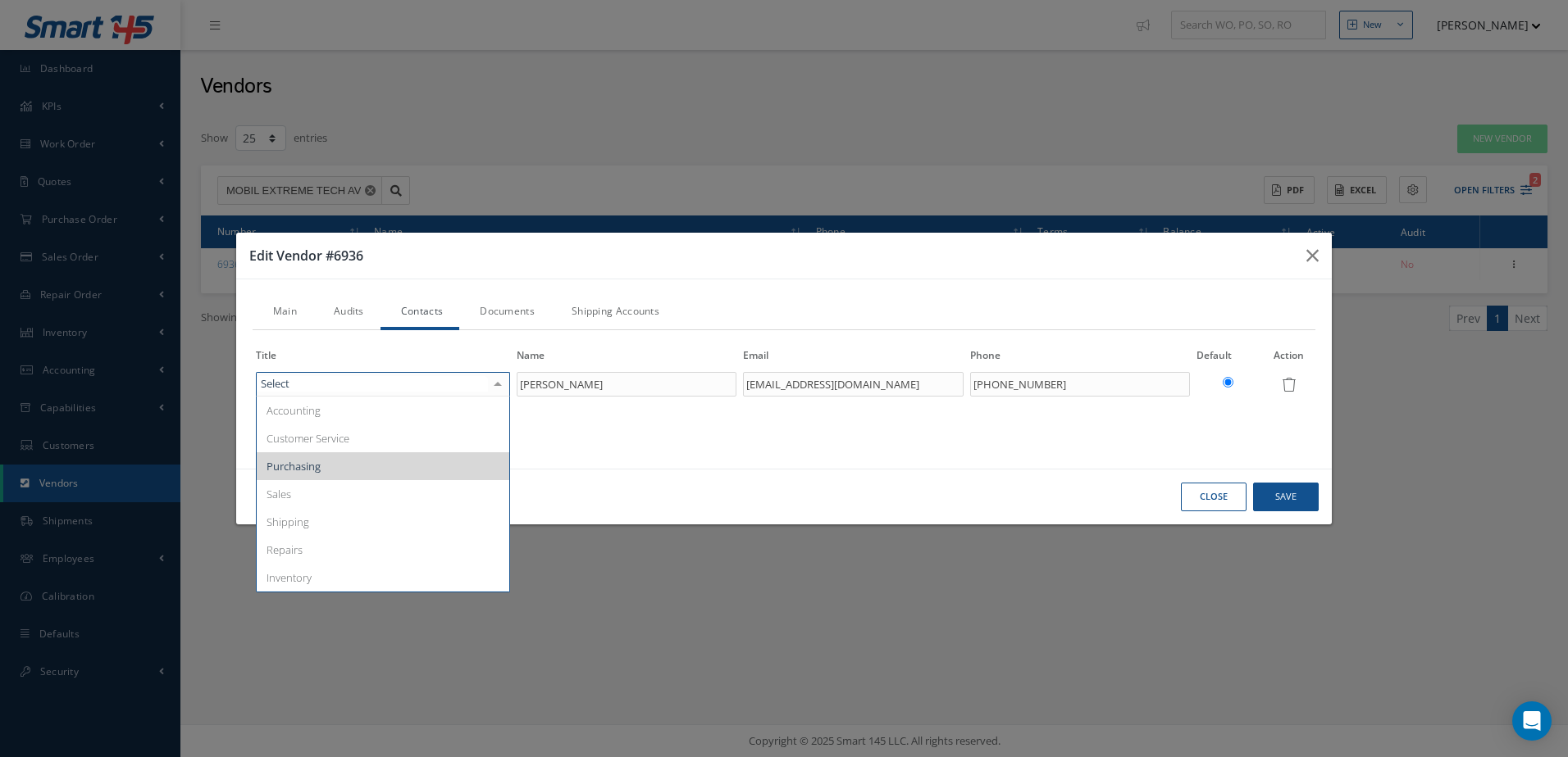
click at [372, 469] on span "Purchasing" at bounding box center [383, 466] width 252 height 28
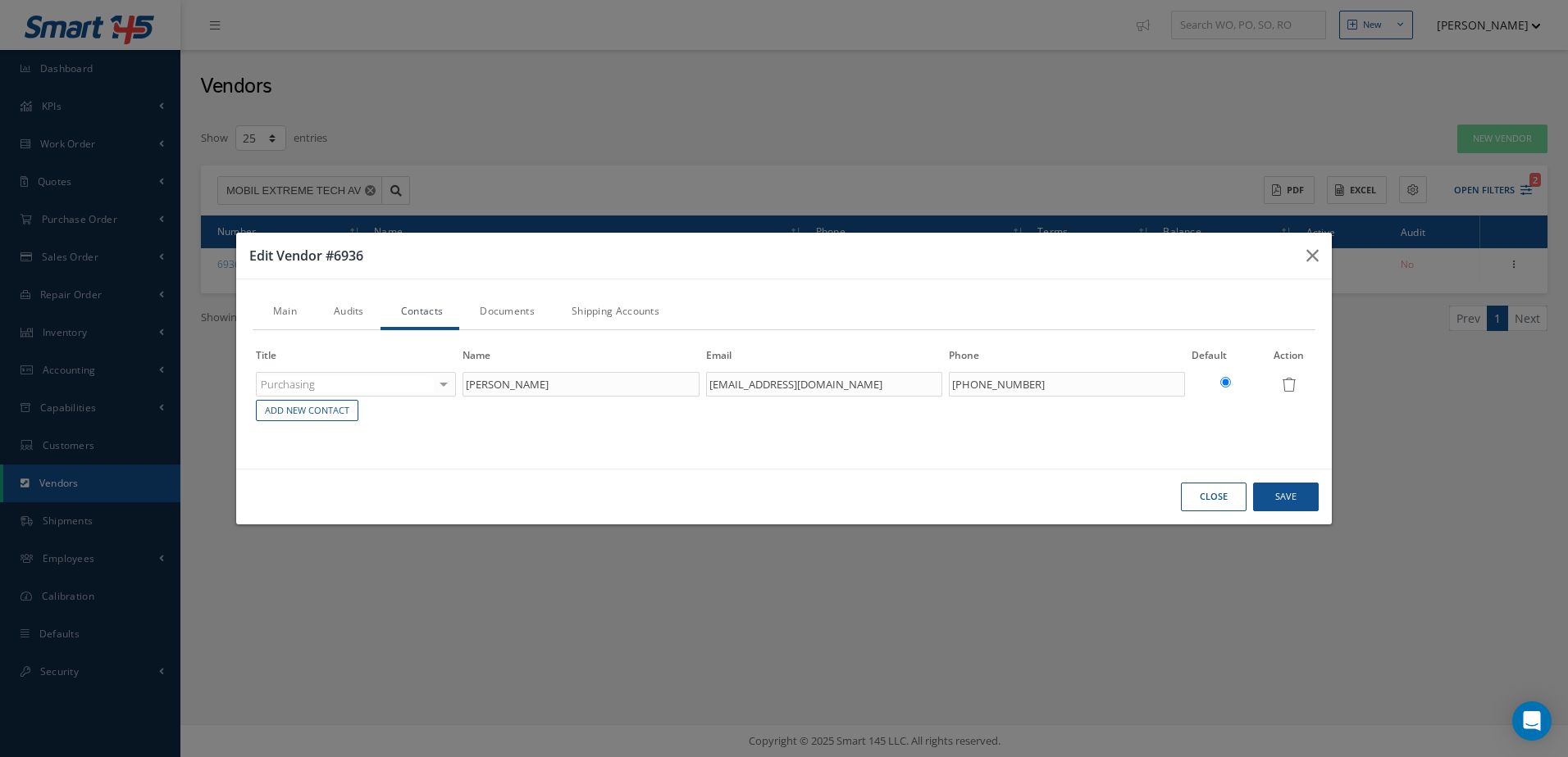
click at [444, 383] on div "Purchasing Accounting Customer Service Purchasing Sales Shipping Repairs Invent…" at bounding box center [356, 384] width 200 height 25
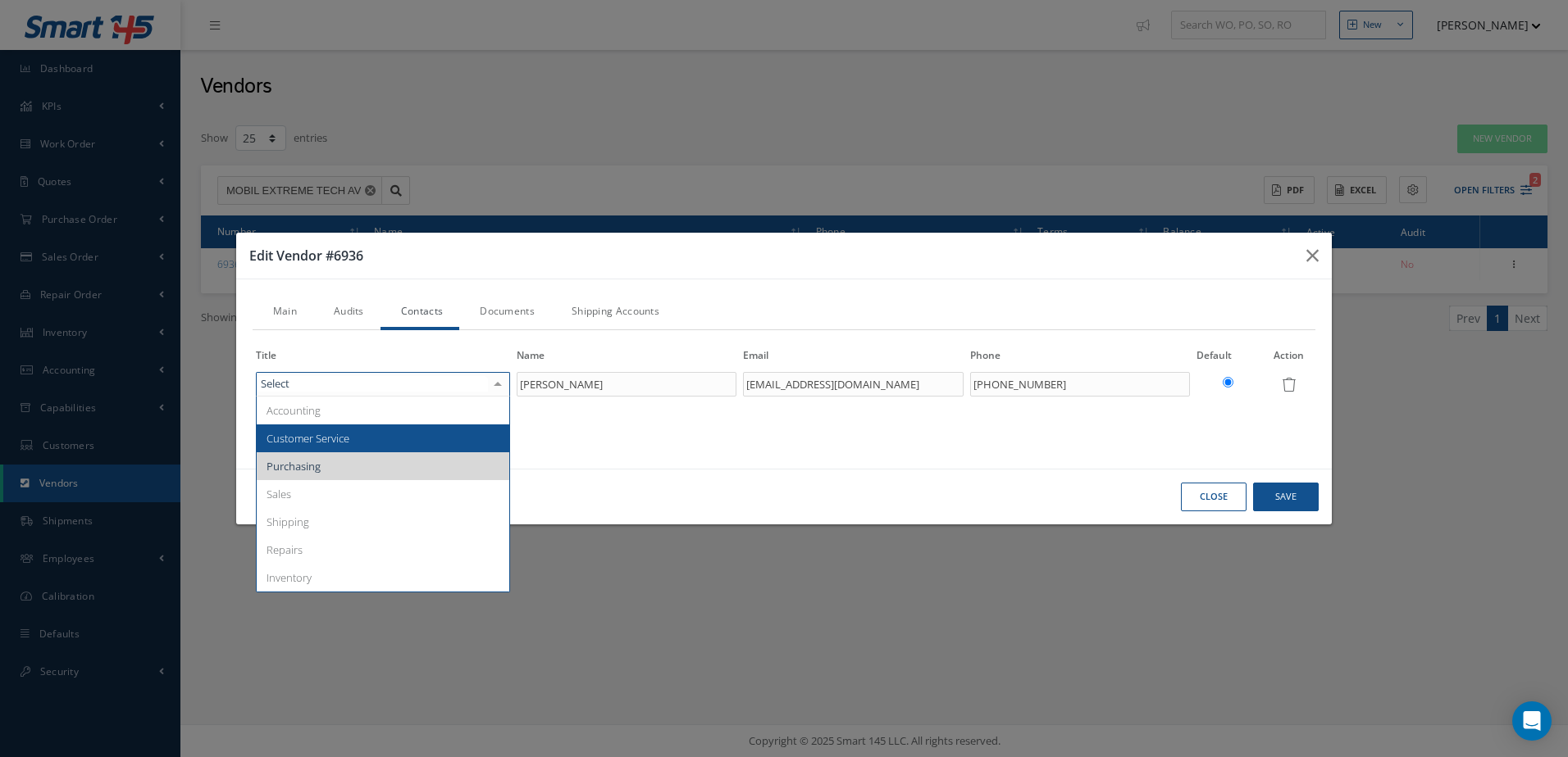
click at [383, 435] on span "Customer Service" at bounding box center [383, 438] width 252 height 28
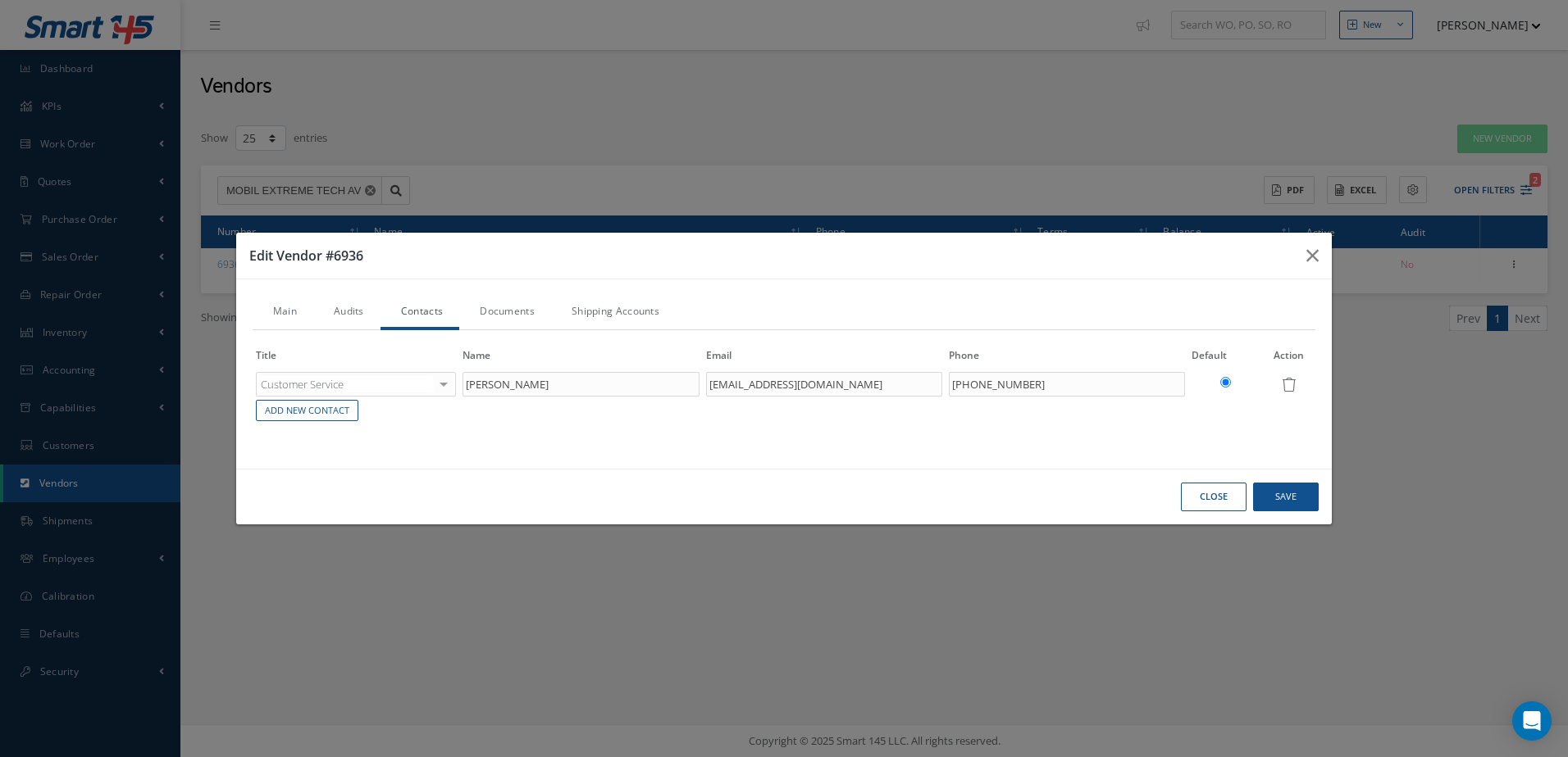
click at [609, 307] on link "Shipping Accounts" at bounding box center [612, 312] width 125 height 35
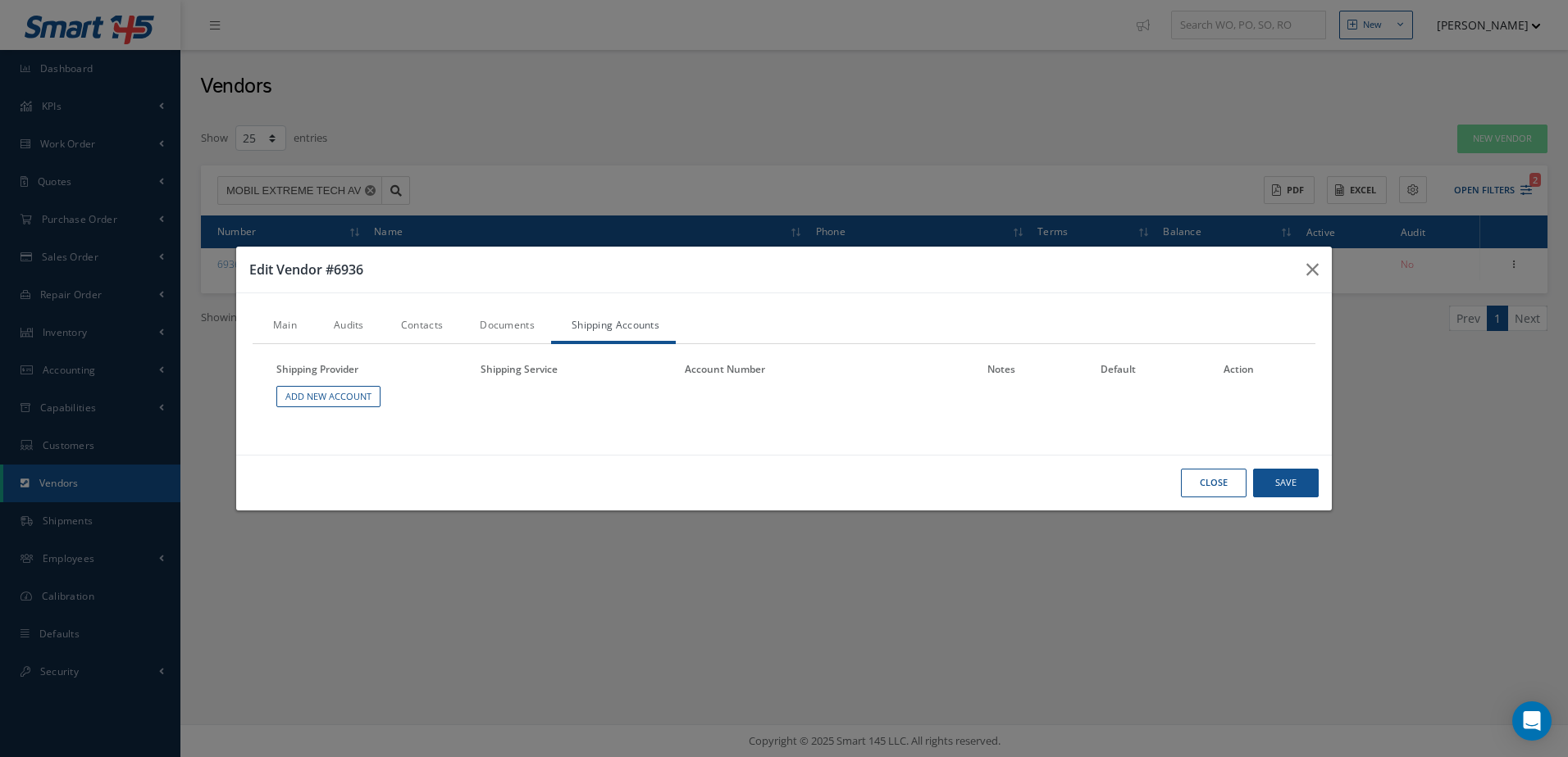
click at [509, 321] on link "Documents" at bounding box center [505, 327] width 91 height 35
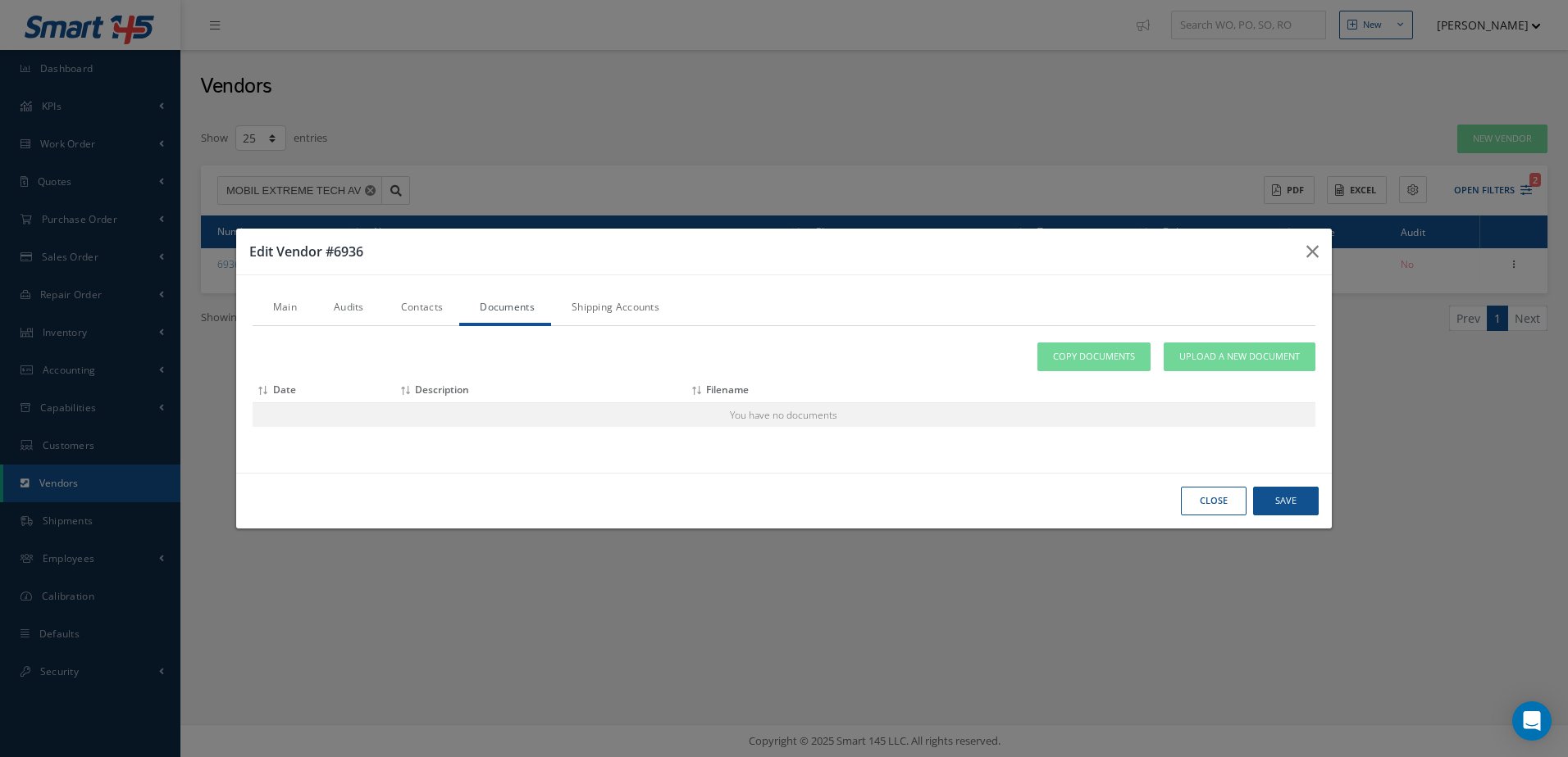
click at [426, 304] on link "Contacts" at bounding box center [419, 309] width 79 height 35
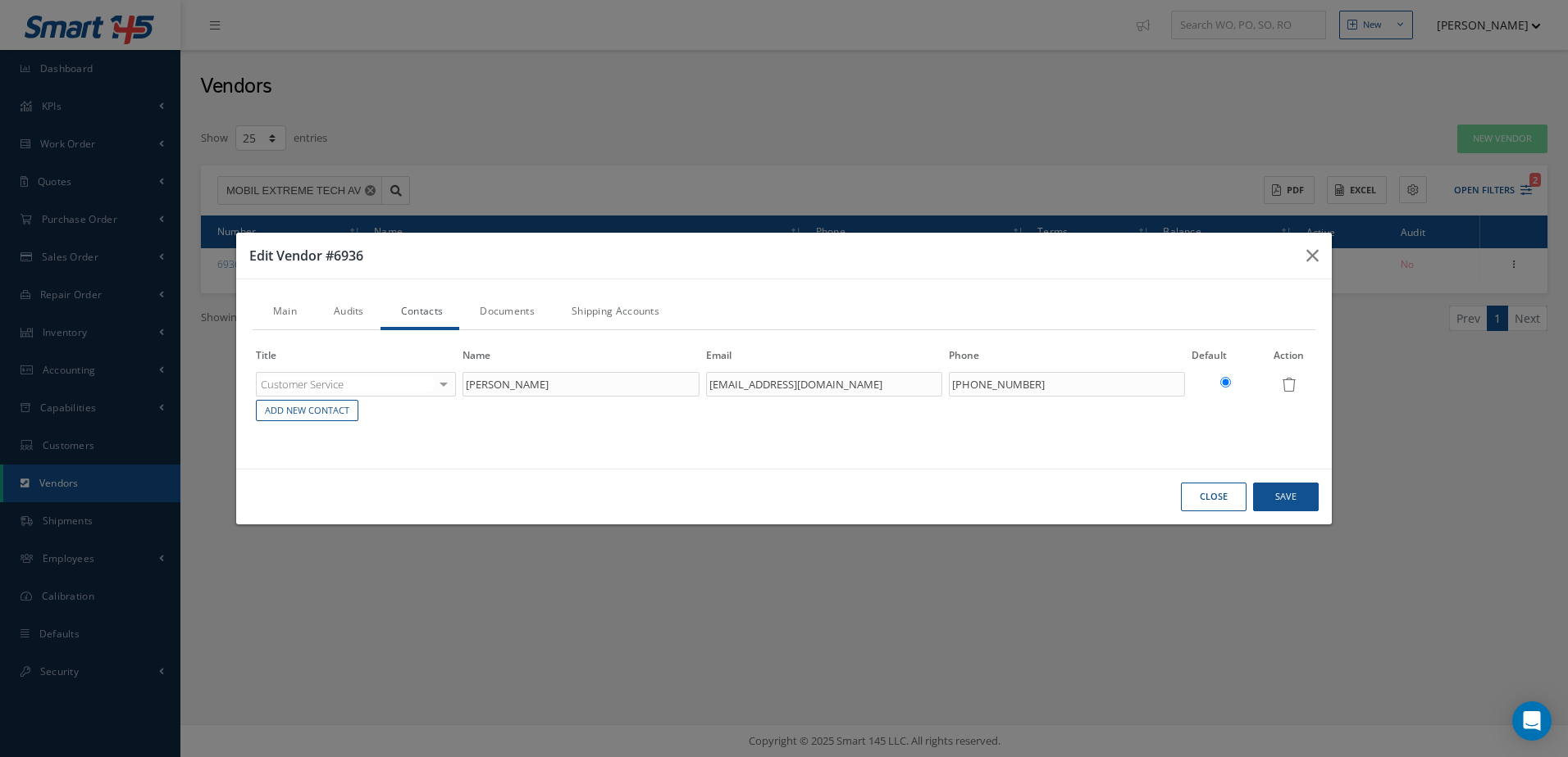
click at [358, 312] on link "Audits" at bounding box center [346, 312] width 67 height 35
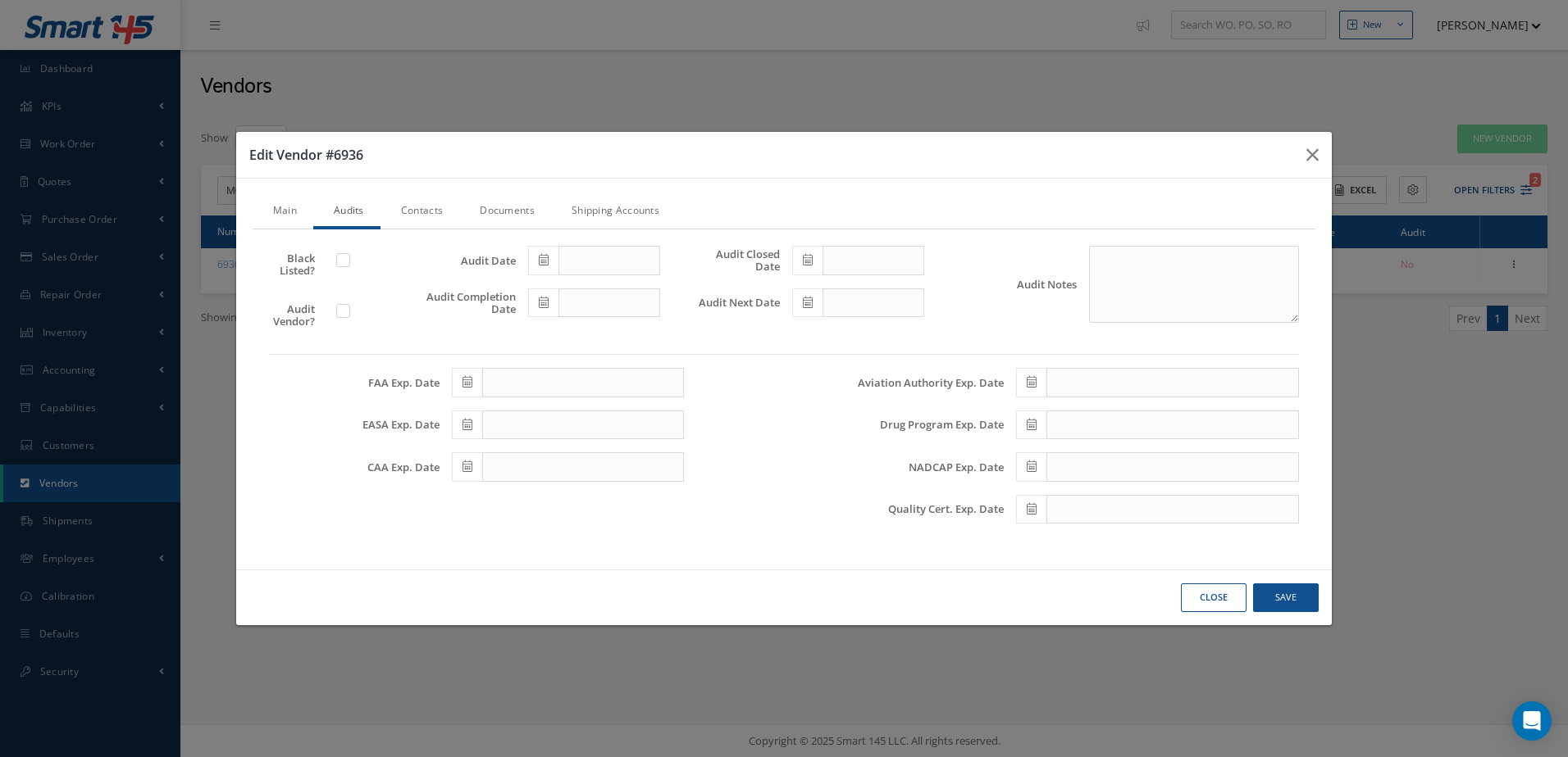
click at [282, 212] on link "Main" at bounding box center [283, 212] width 61 height 35
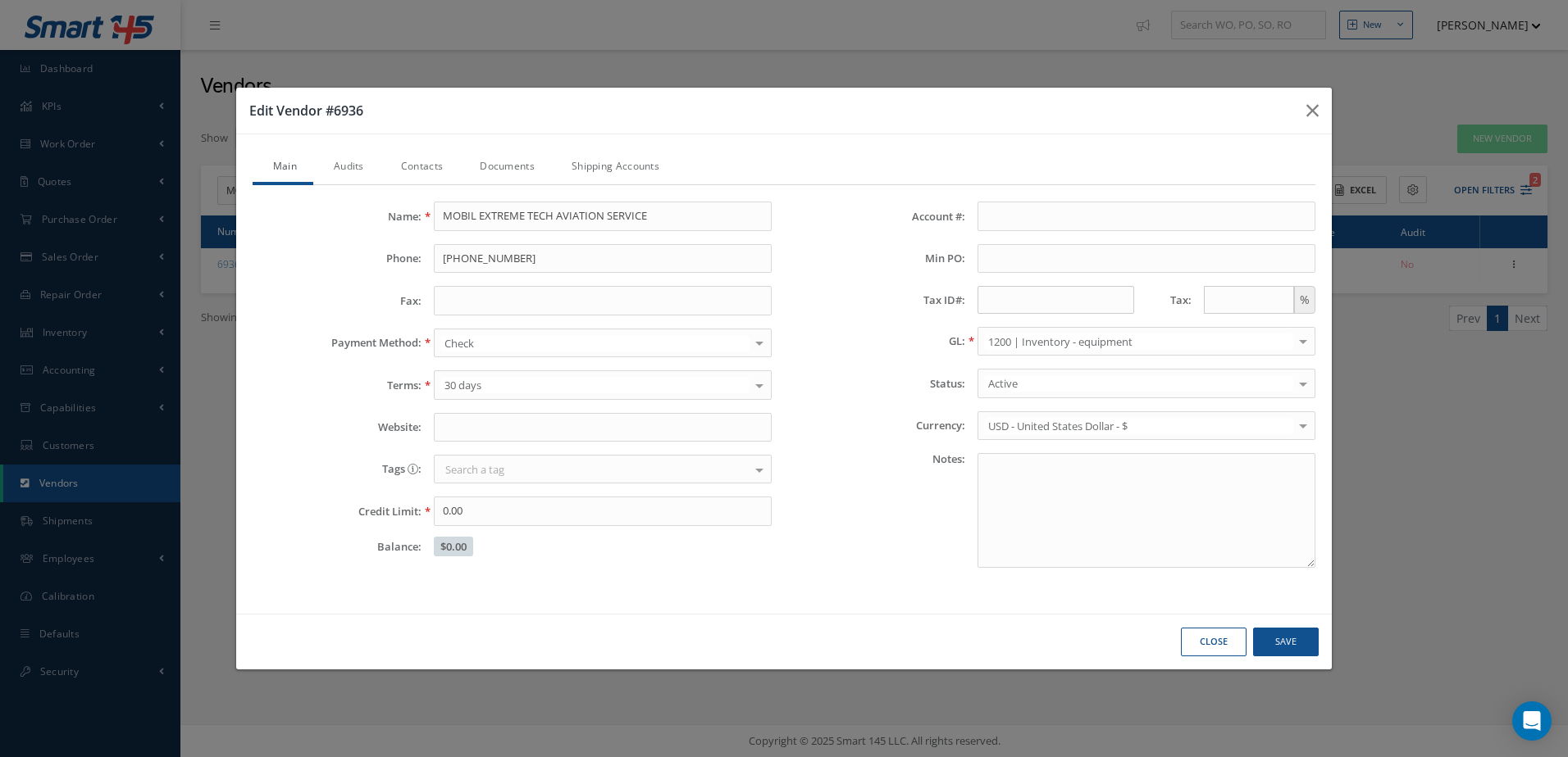
click at [354, 167] on link "Audits" at bounding box center [346, 168] width 67 height 35
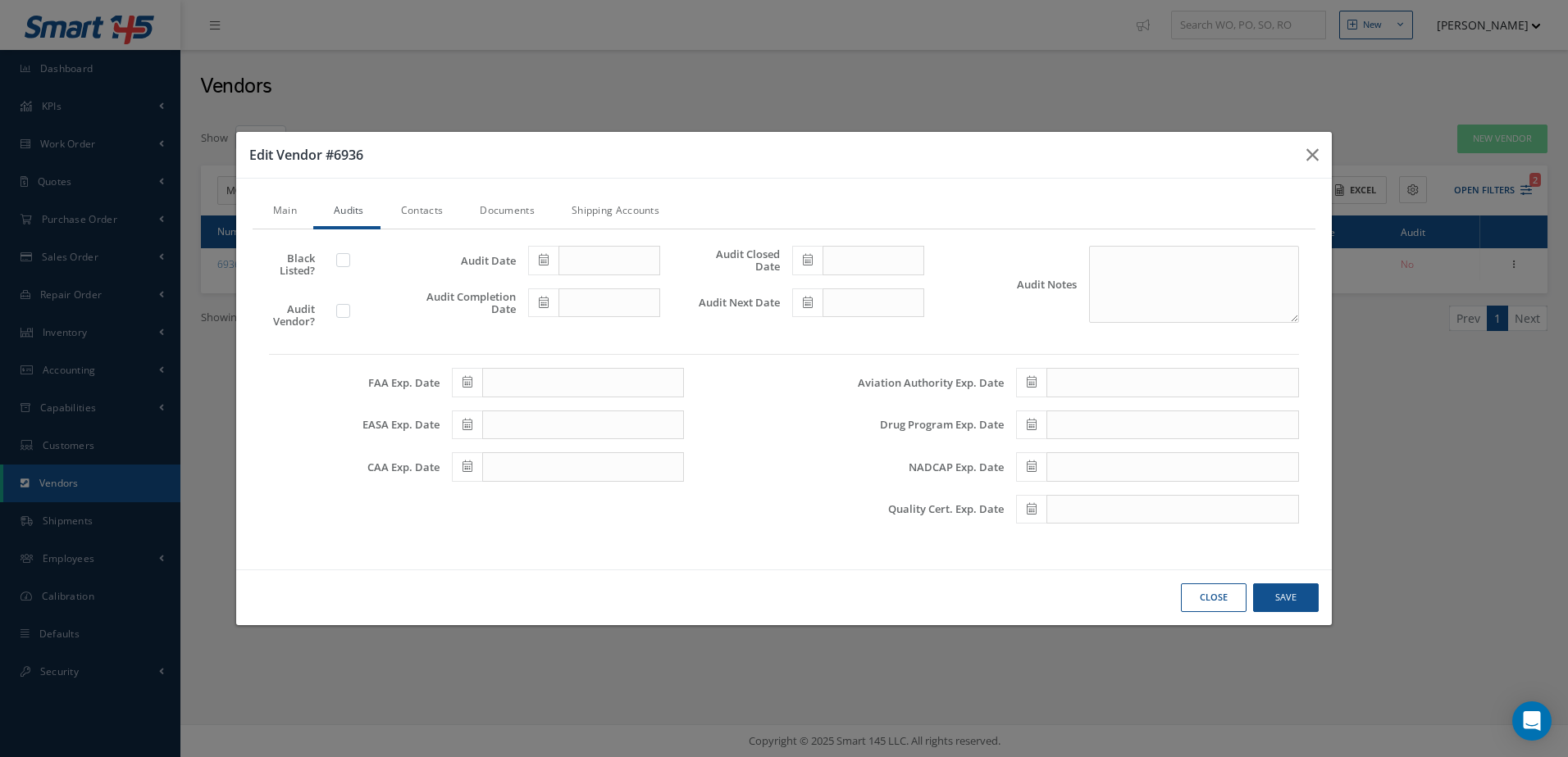
click at [421, 208] on link "Contacts" at bounding box center [419, 212] width 79 height 35
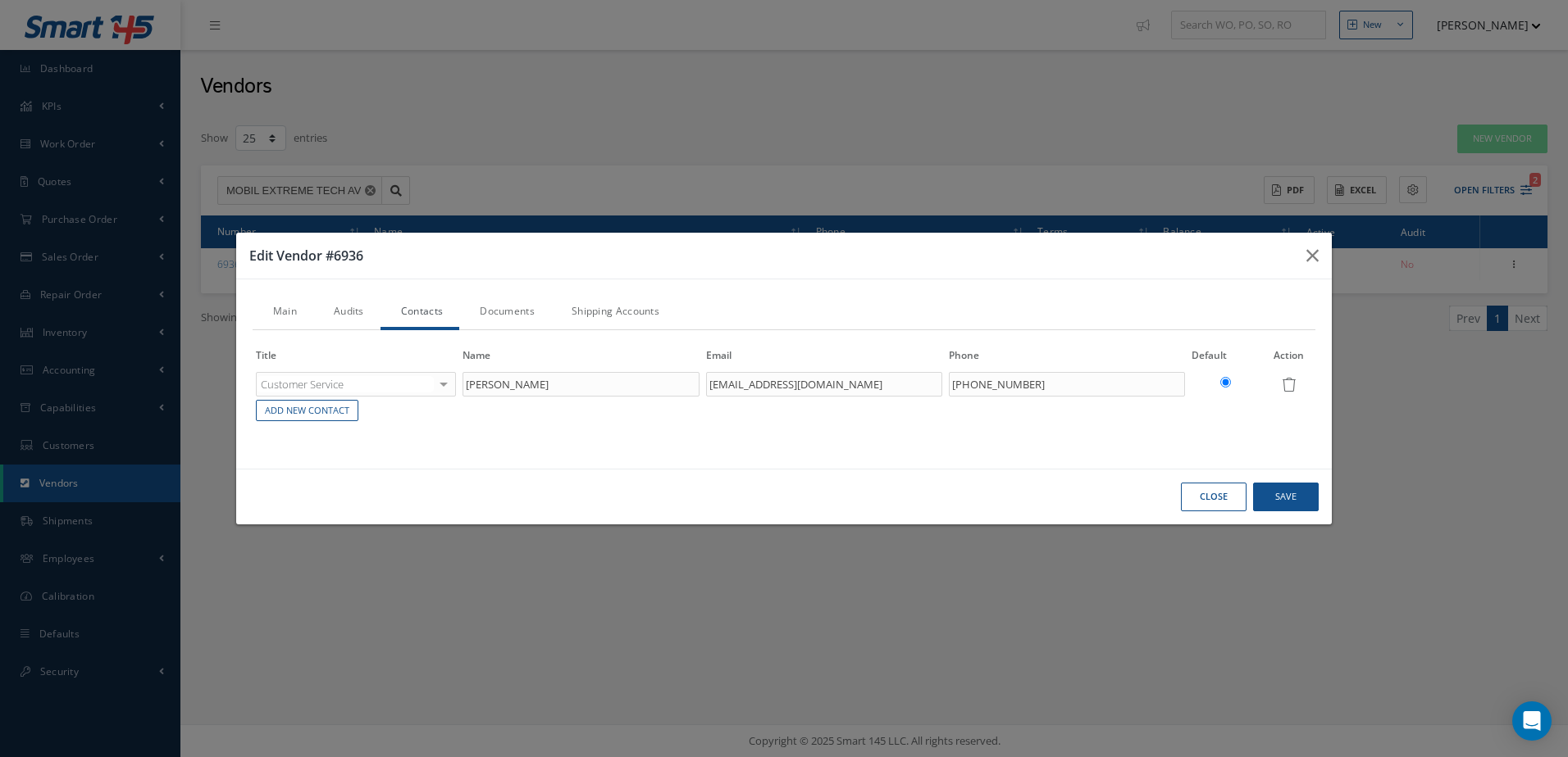
click at [512, 309] on link "Documents" at bounding box center [505, 312] width 91 height 35
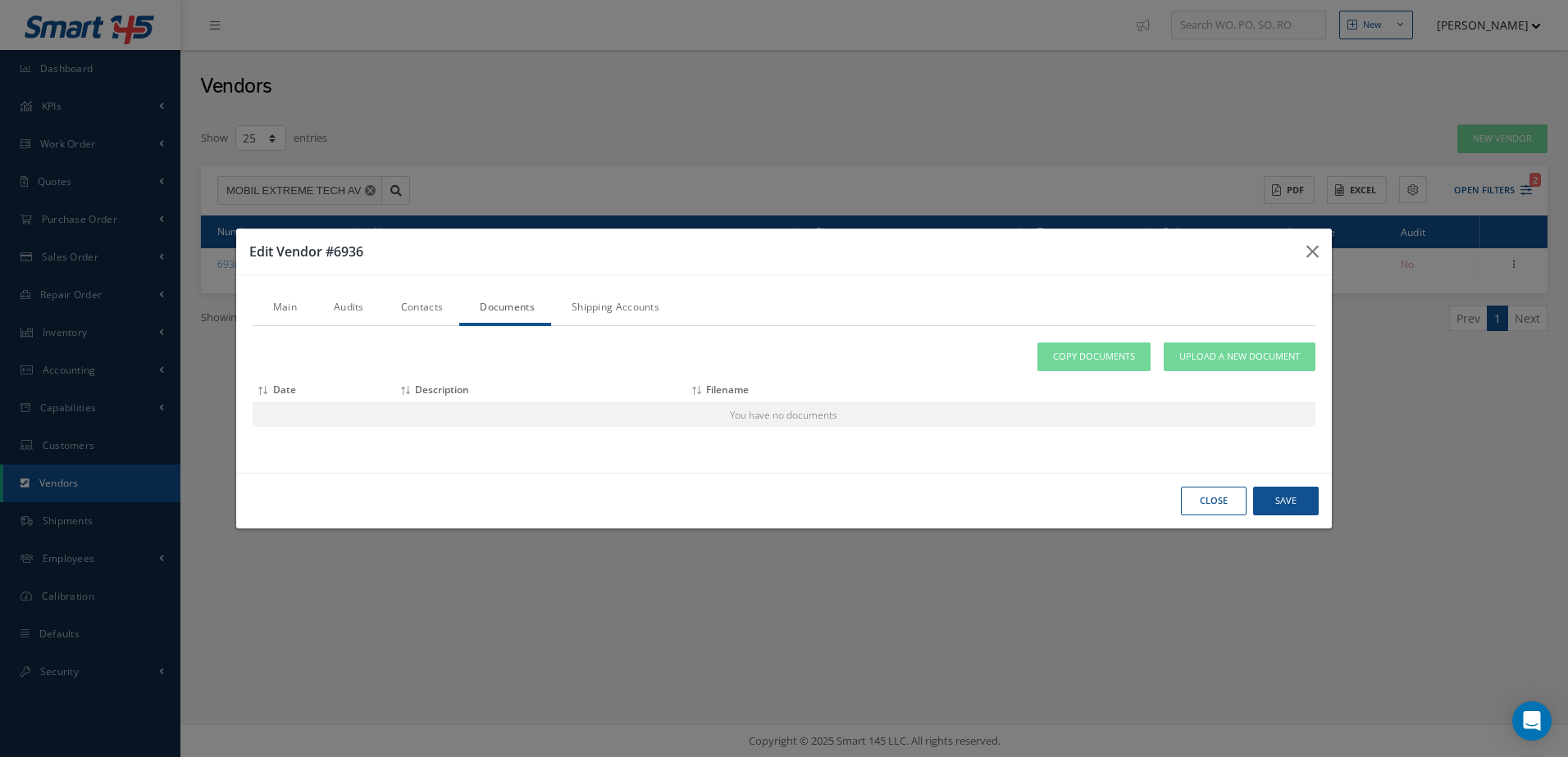
click at [613, 306] on link "Shipping Accounts" at bounding box center [612, 309] width 125 height 35
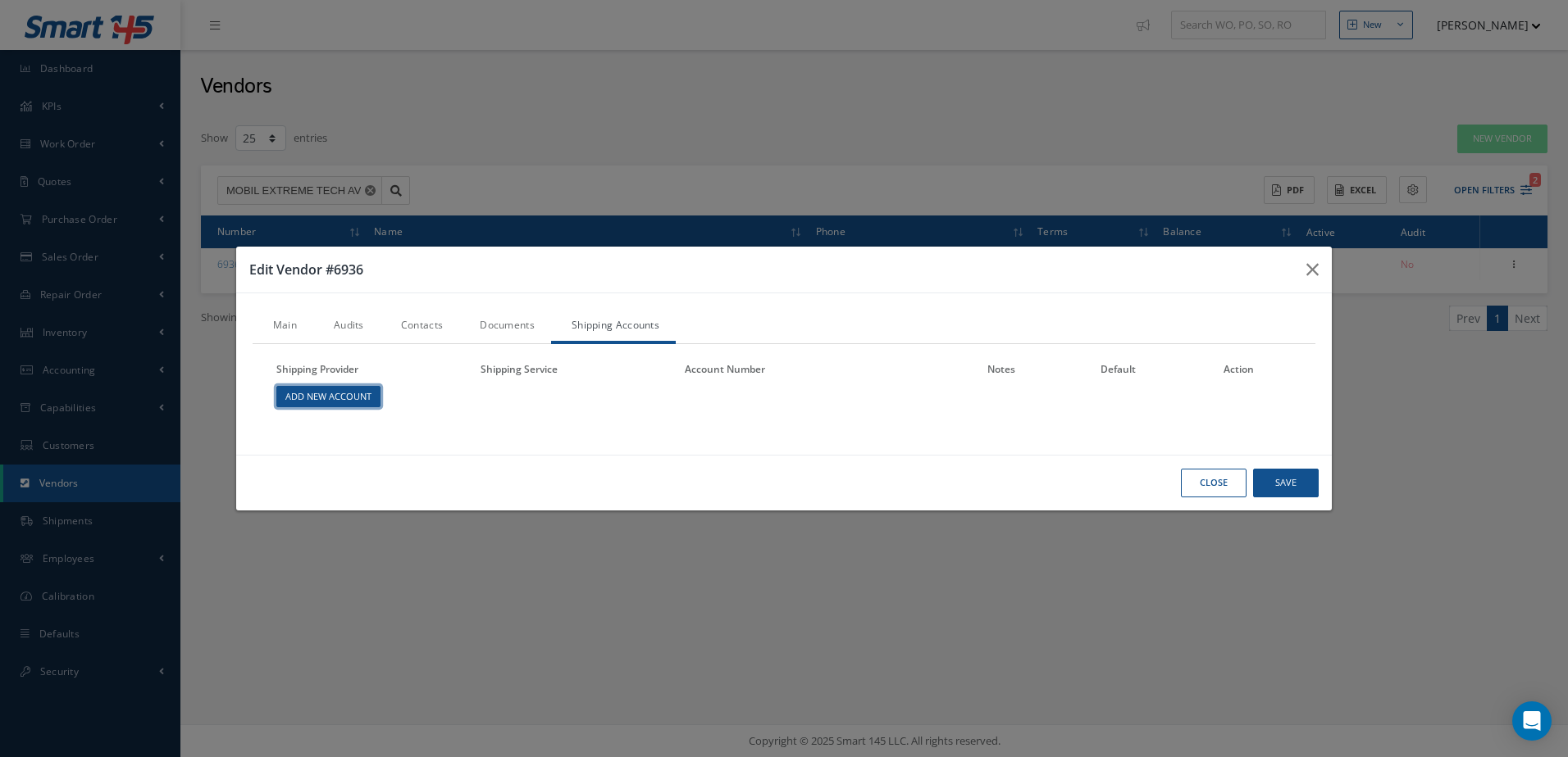
click at [350, 398] on link "Add New Account" at bounding box center [328, 397] width 104 height 22
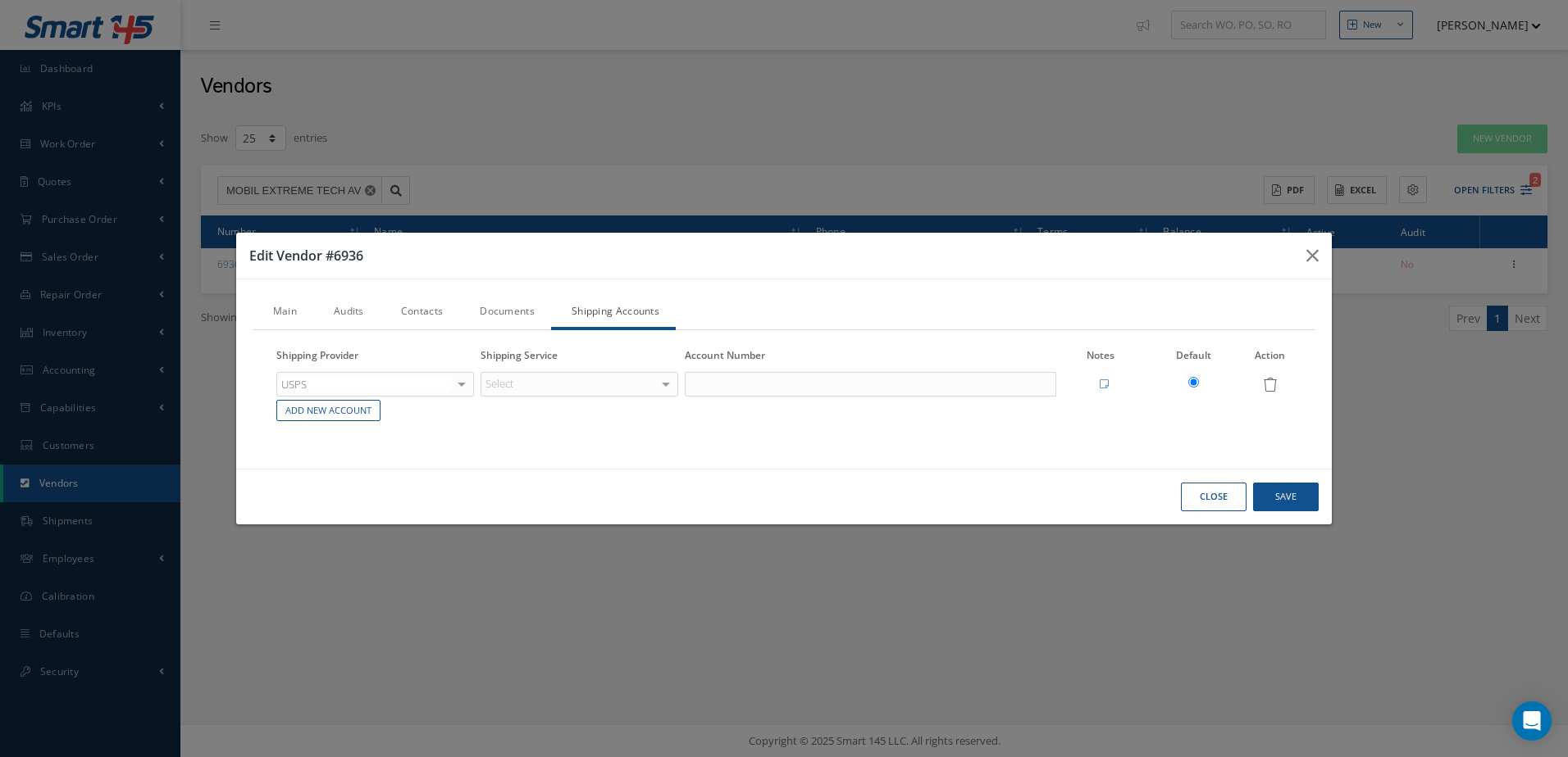
click at [298, 306] on link "Main" at bounding box center [283, 312] width 61 height 35
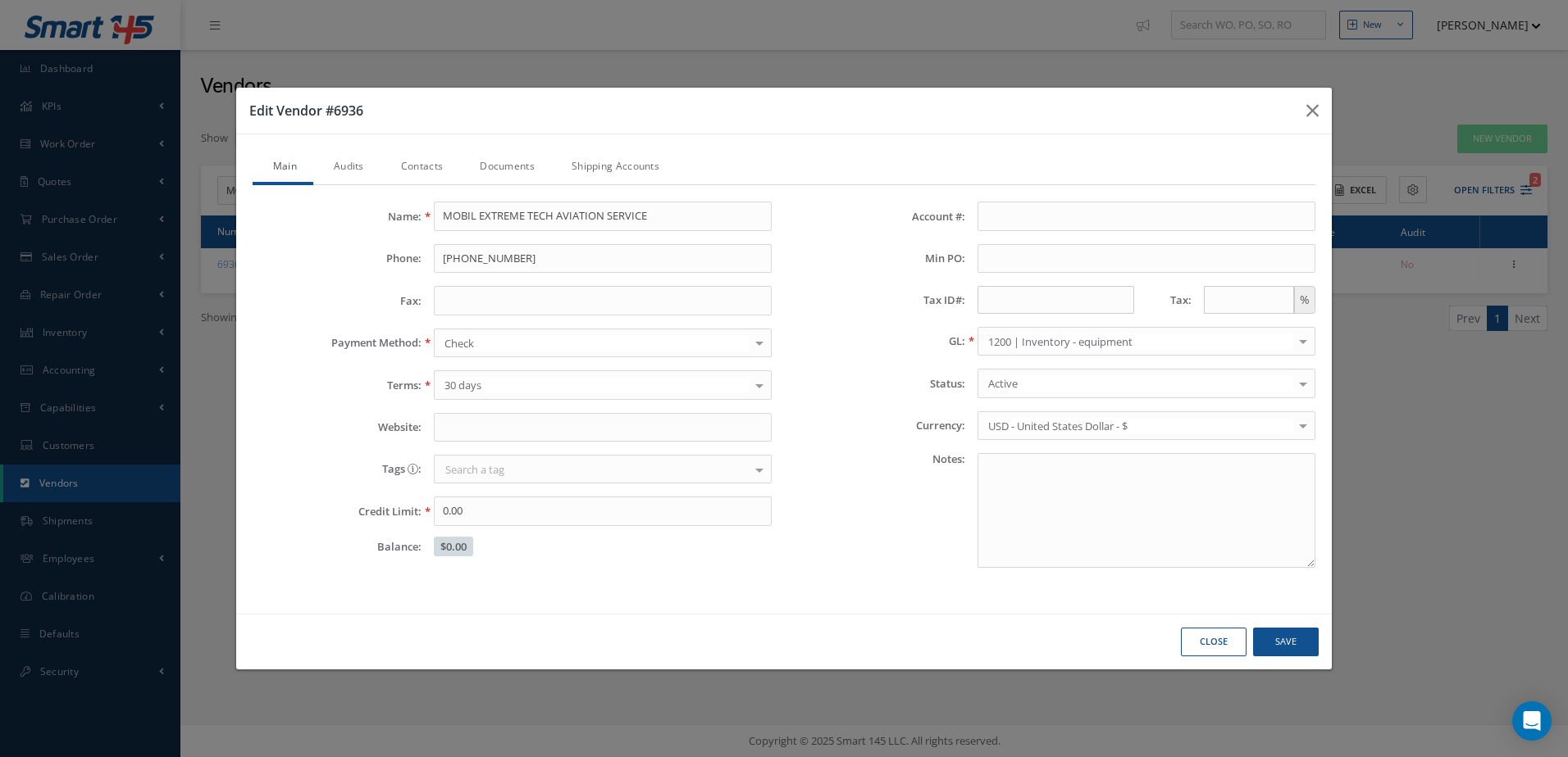
click at [346, 163] on link "Audits" at bounding box center [346, 168] width 67 height 35
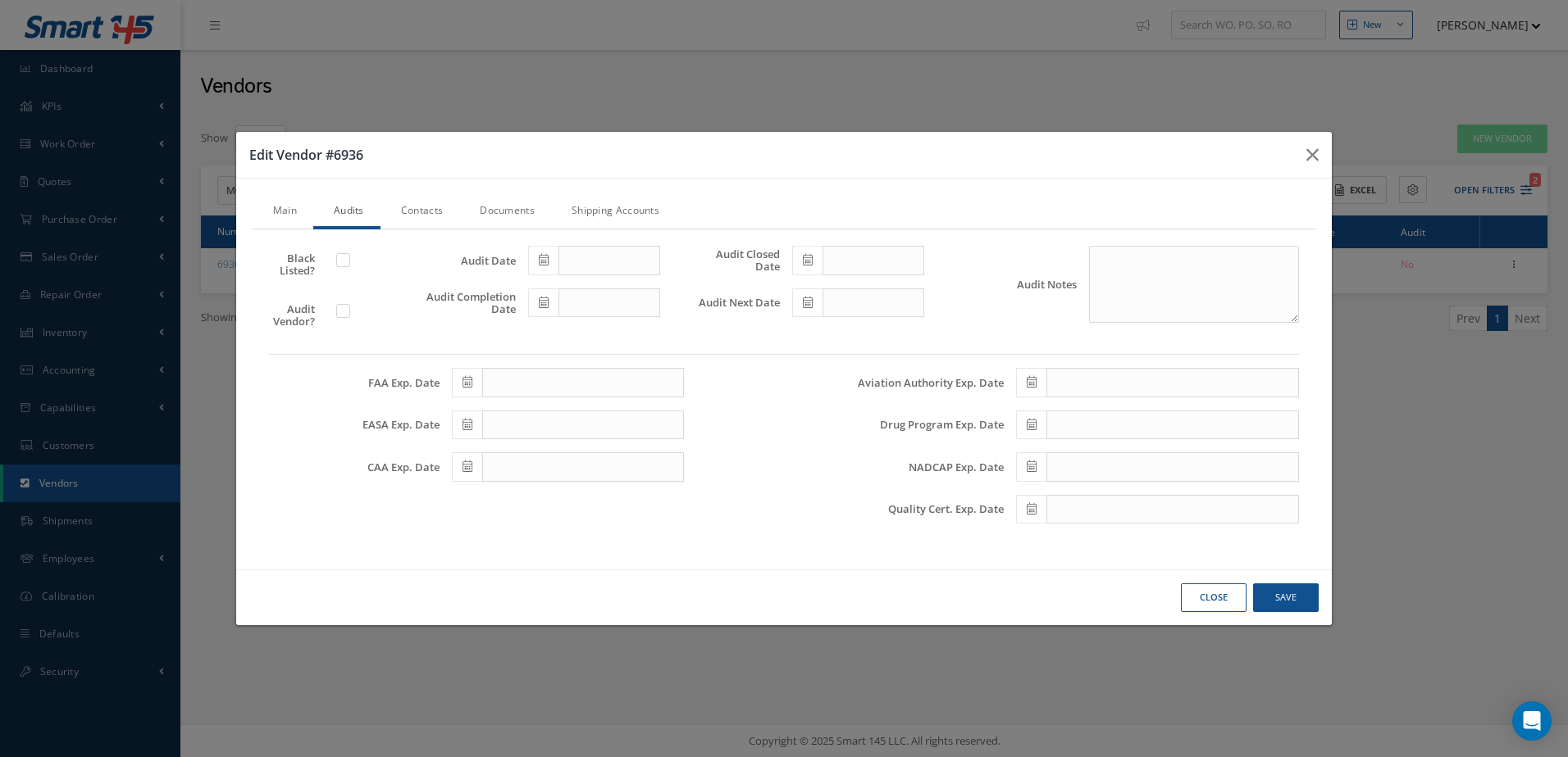
click at [427, 203] on link "Contacts" at bounding box center [419, 212] width 79 height 35
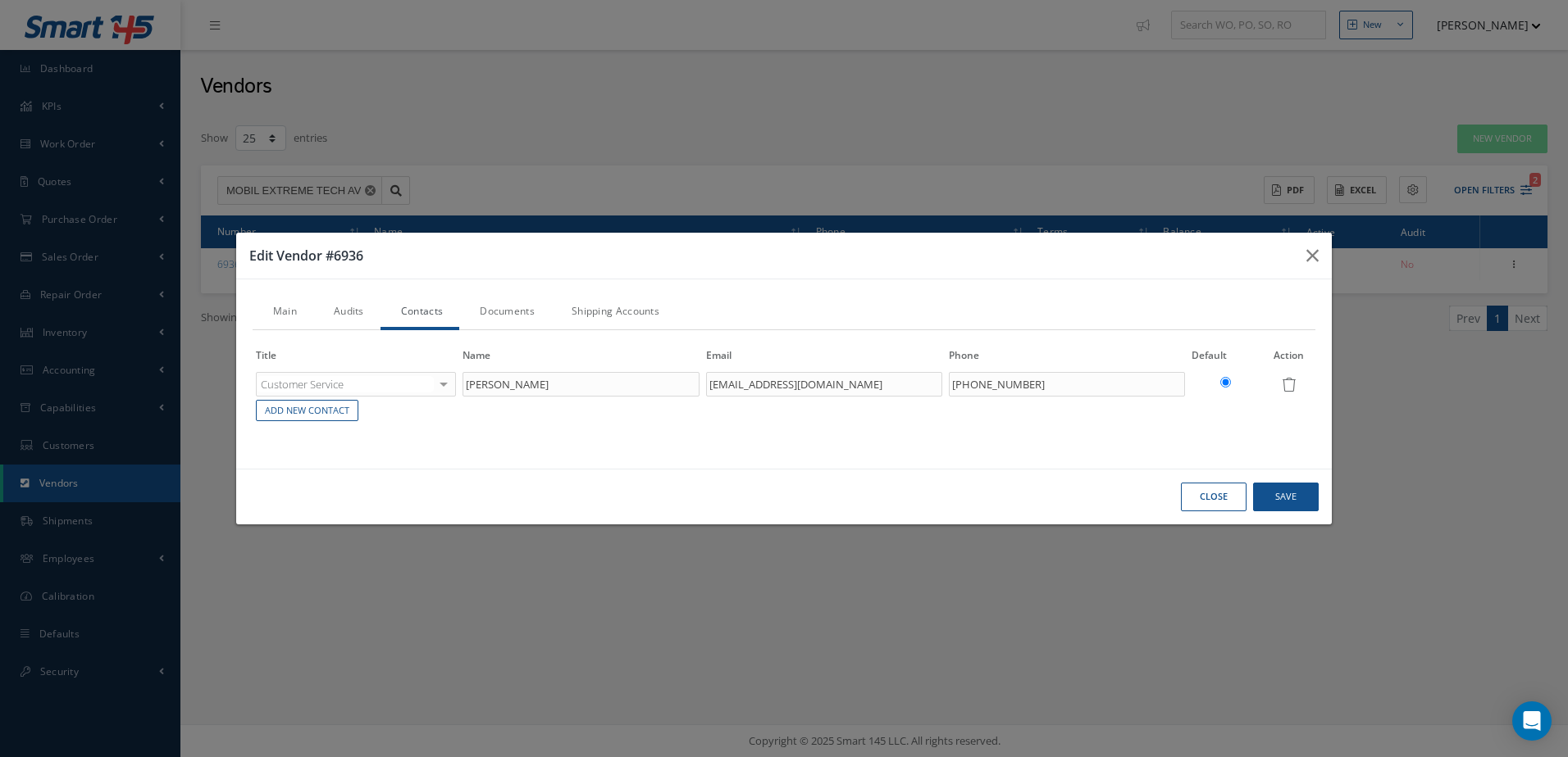
click at [502, 319] on link "Documents" at bounding box center [505, 312] width 91 height 35
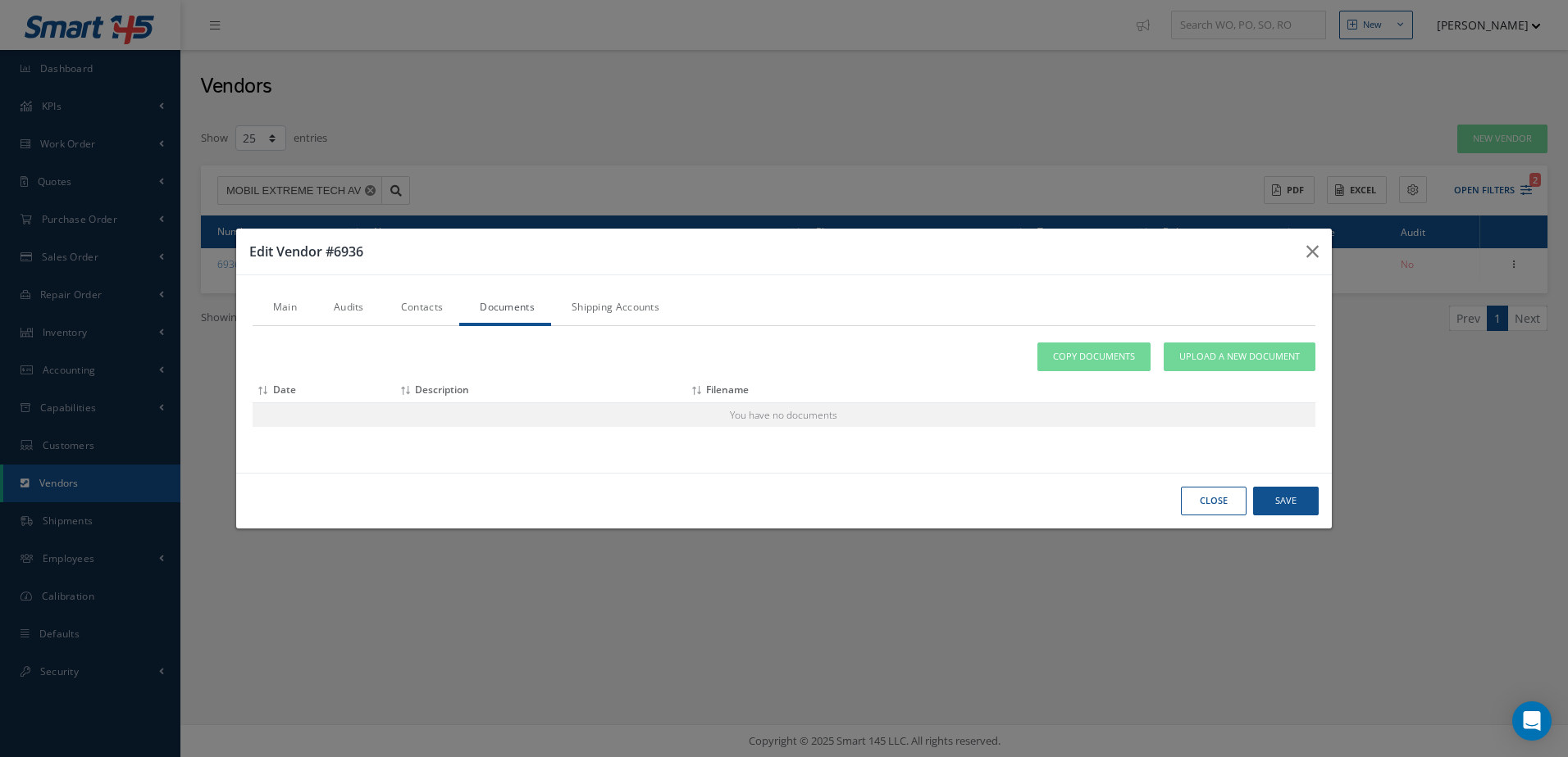
click at [597, 308] on link "Shipping Accounts" at bounding box center [612, 309] width 125 height 35
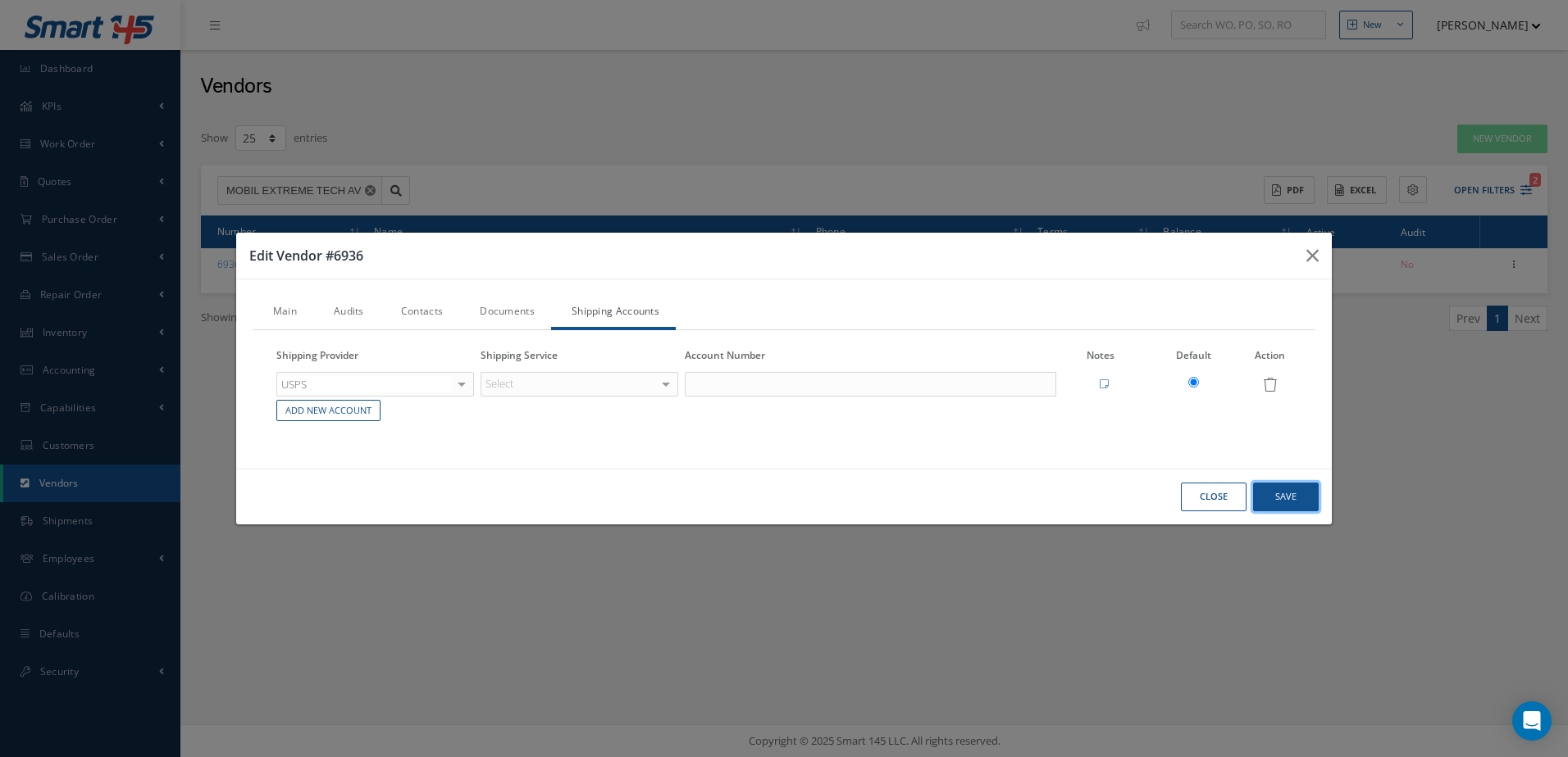
click at [1300, 498] on button "Save" at bounding box center [1285, 497] width 65 height 29
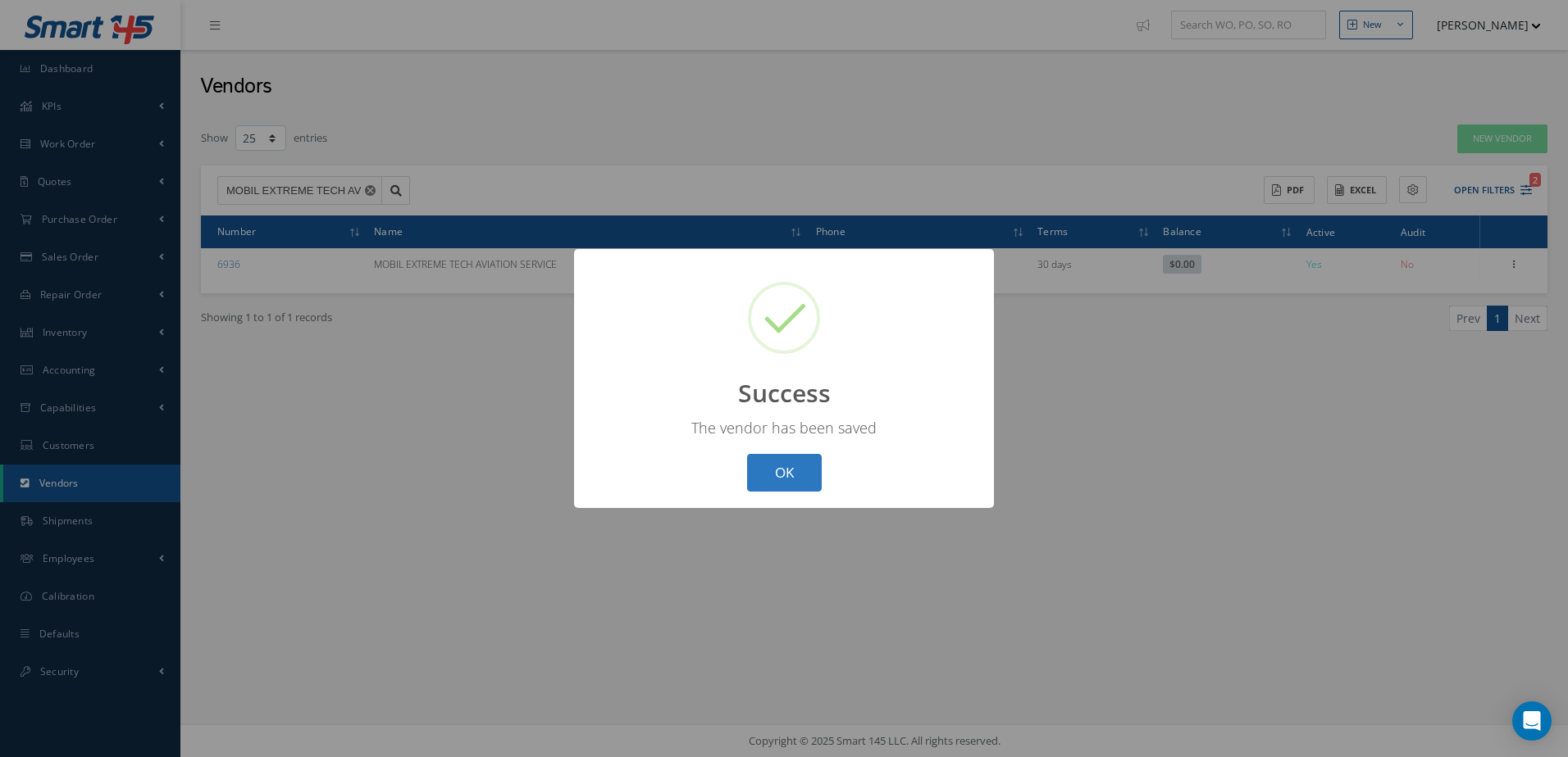
click at [761, 474] on button "OK" at bounding box center [784, 472] width 75 height 38
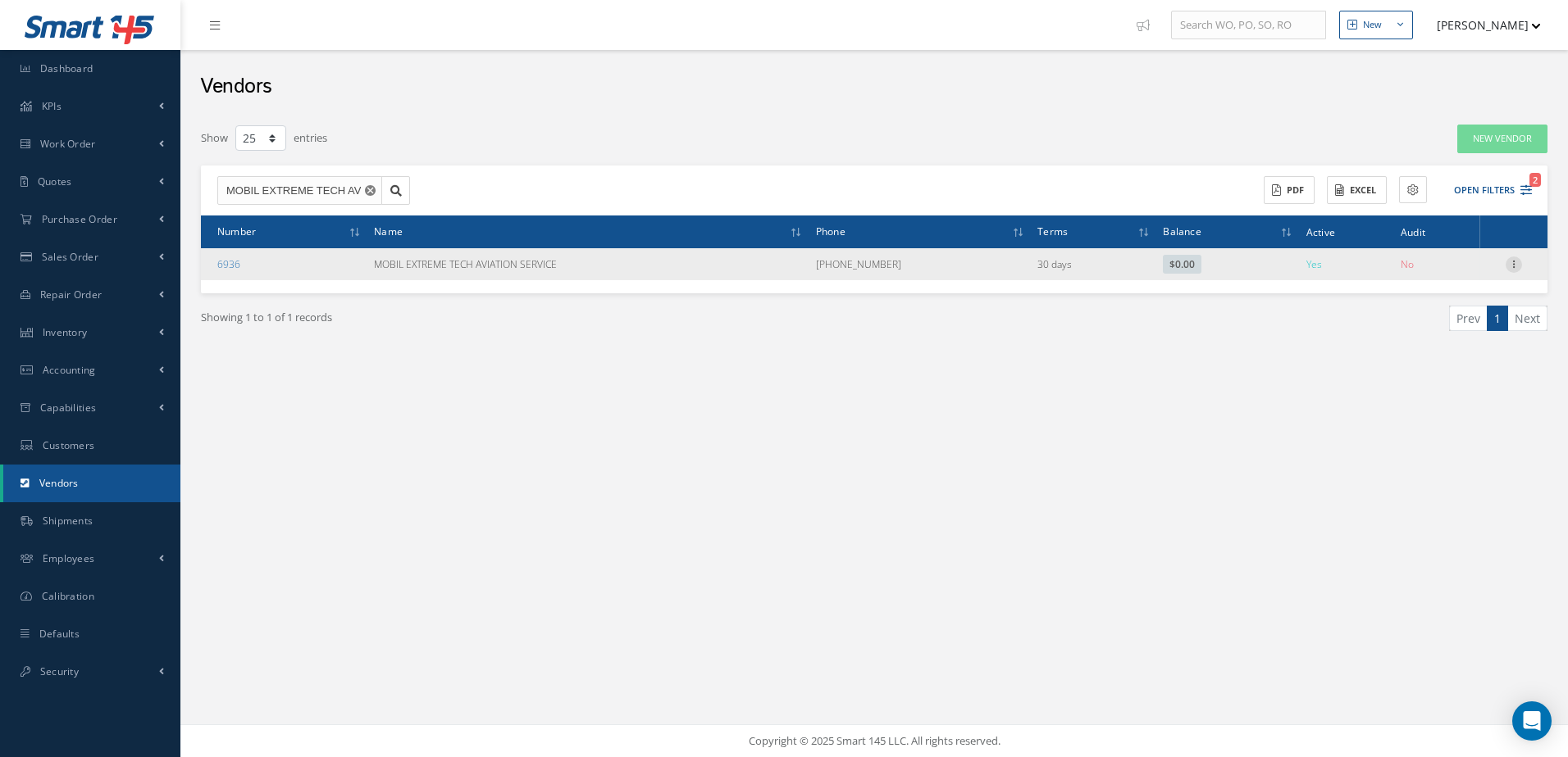
click at [1510, 264] on icon at bounding box center [1513, 262] width 16 height 13
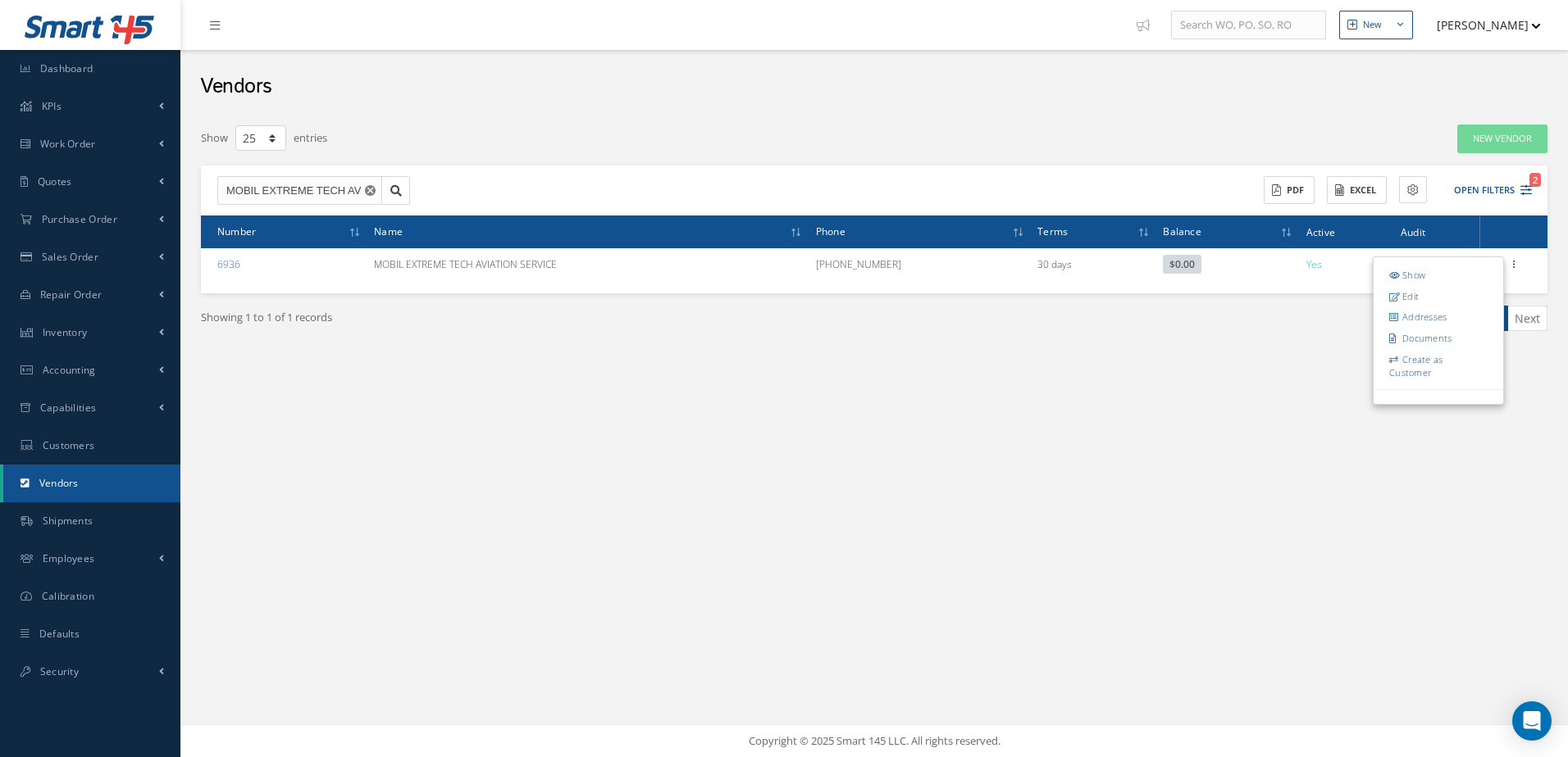
click at [1445, 317] on link "Addresses" at bounding box center [1438, 317] width 130 height 21
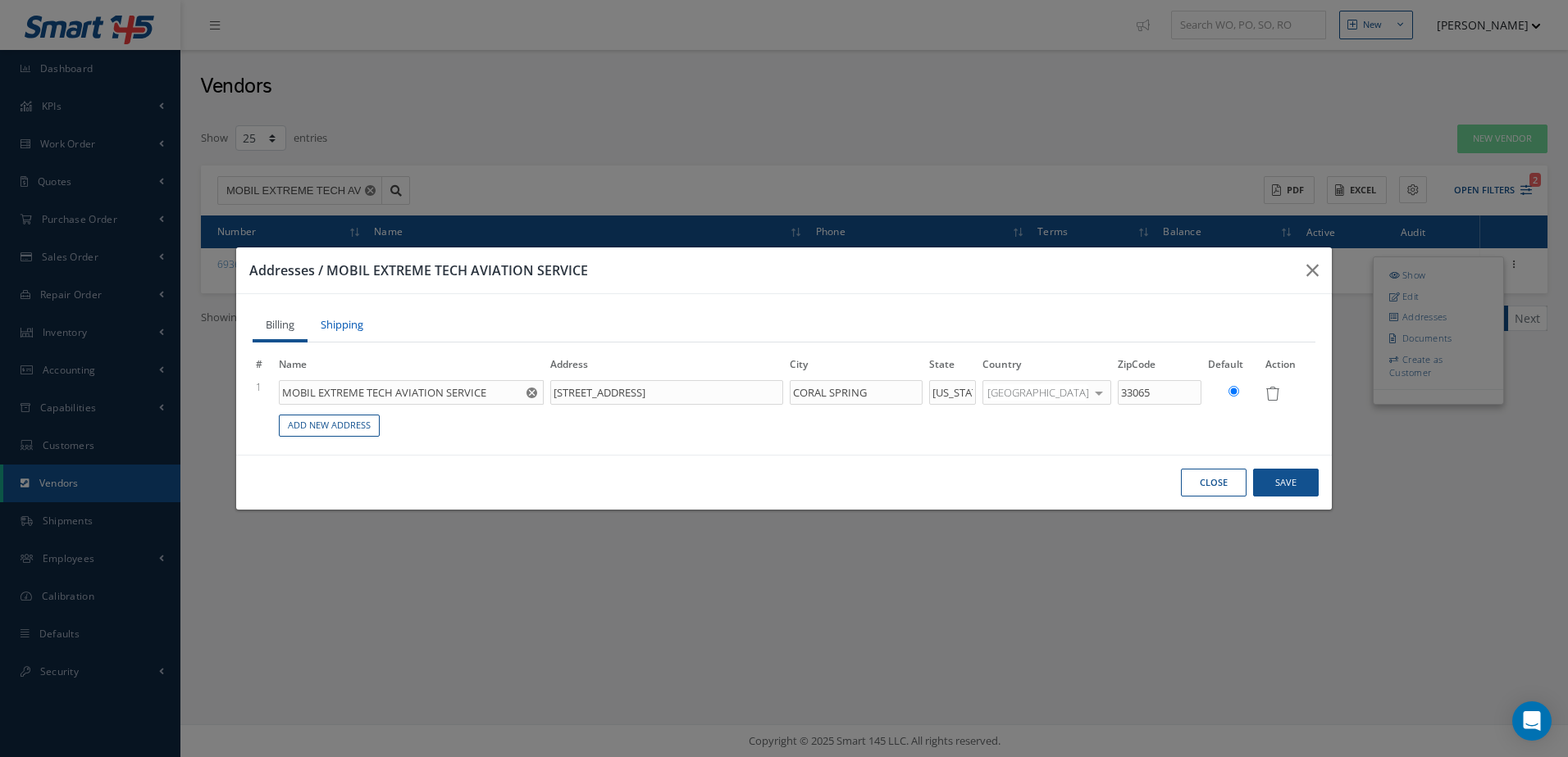
click at [345, 322] on link "Shipping" at bounding box center [341, 327] width 69 height 33
click at [1219, 478] on button "Close" at bounding box center [1213, 483] width 65 height 29
